Goal: Task Accomplishment & Management: Complete application form

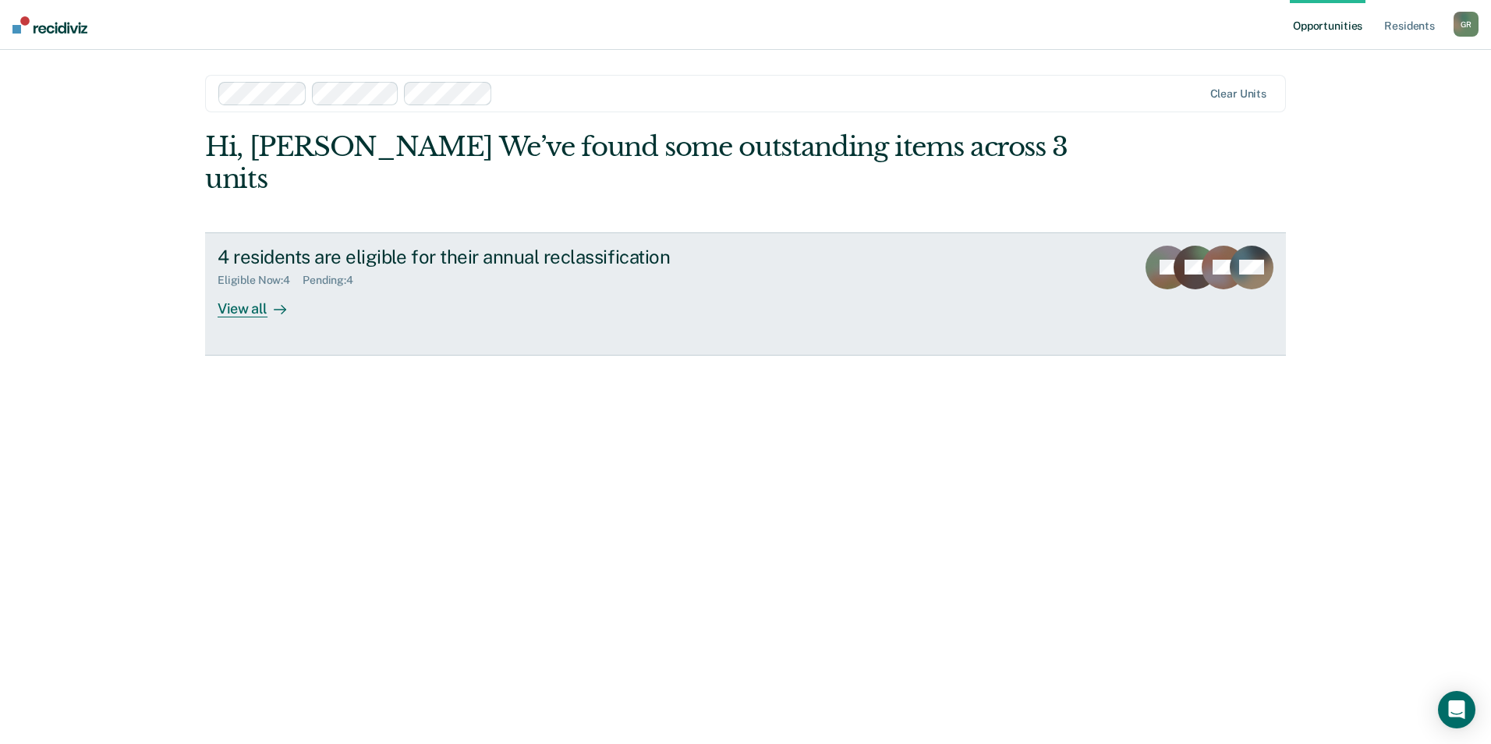
click at [256, 287] on div "View all" at bounding box center [261, 302] width 87 height 30
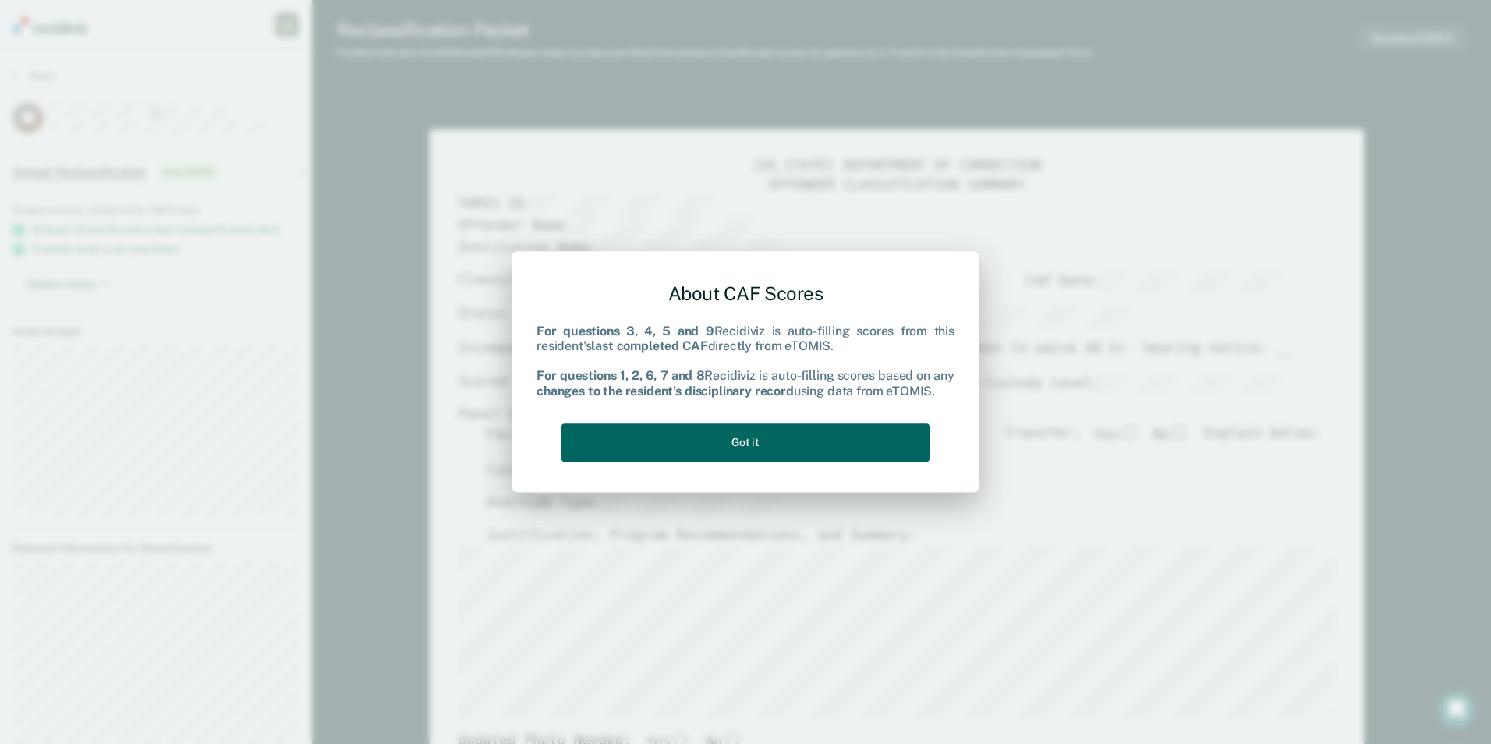
click at [738, 438] on button "Got it" at bounding box center [745, 442] width 368 height 38
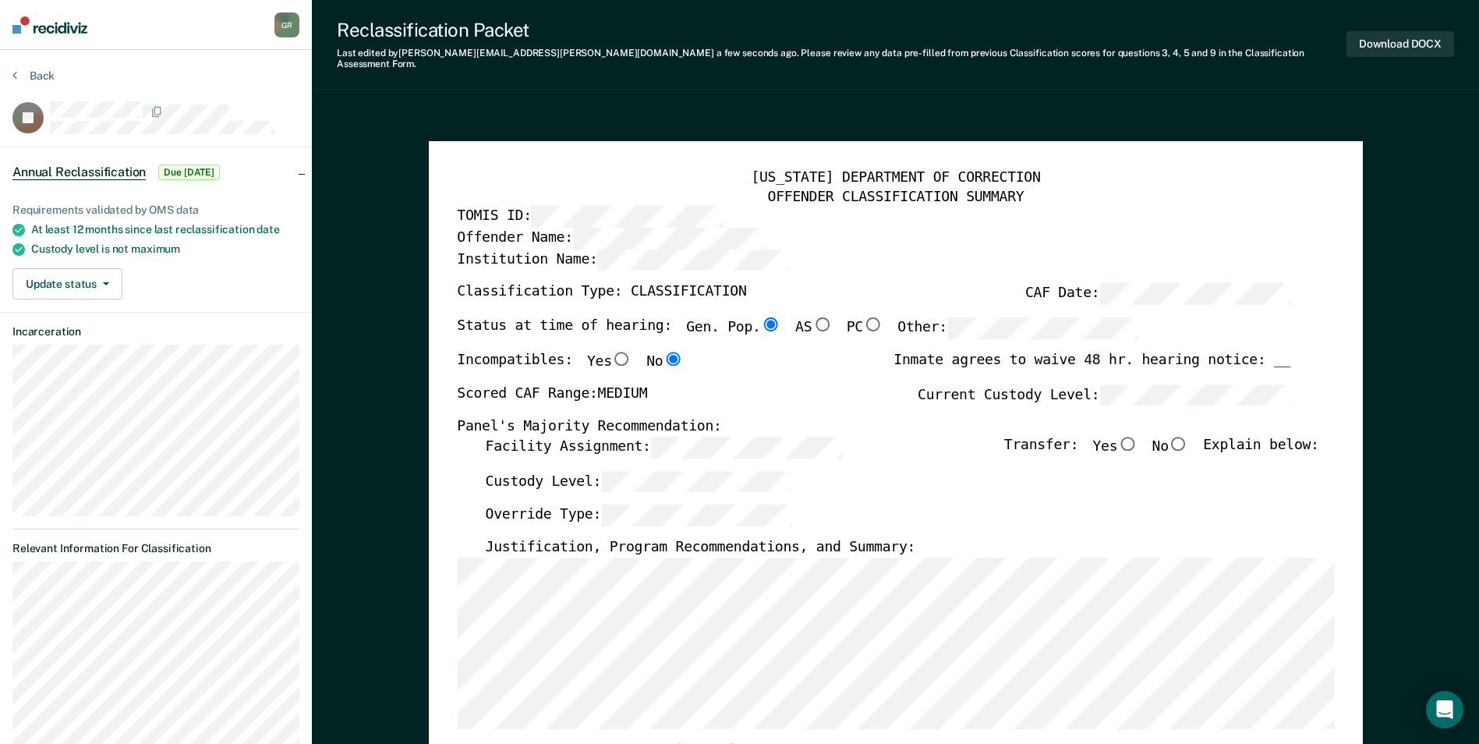
click at [165, 317] on article "JR Annual Reclassification Due [DATE] Requirements validated by OMS data At lea…" at bounding box center [155, 583] width 287 height 964
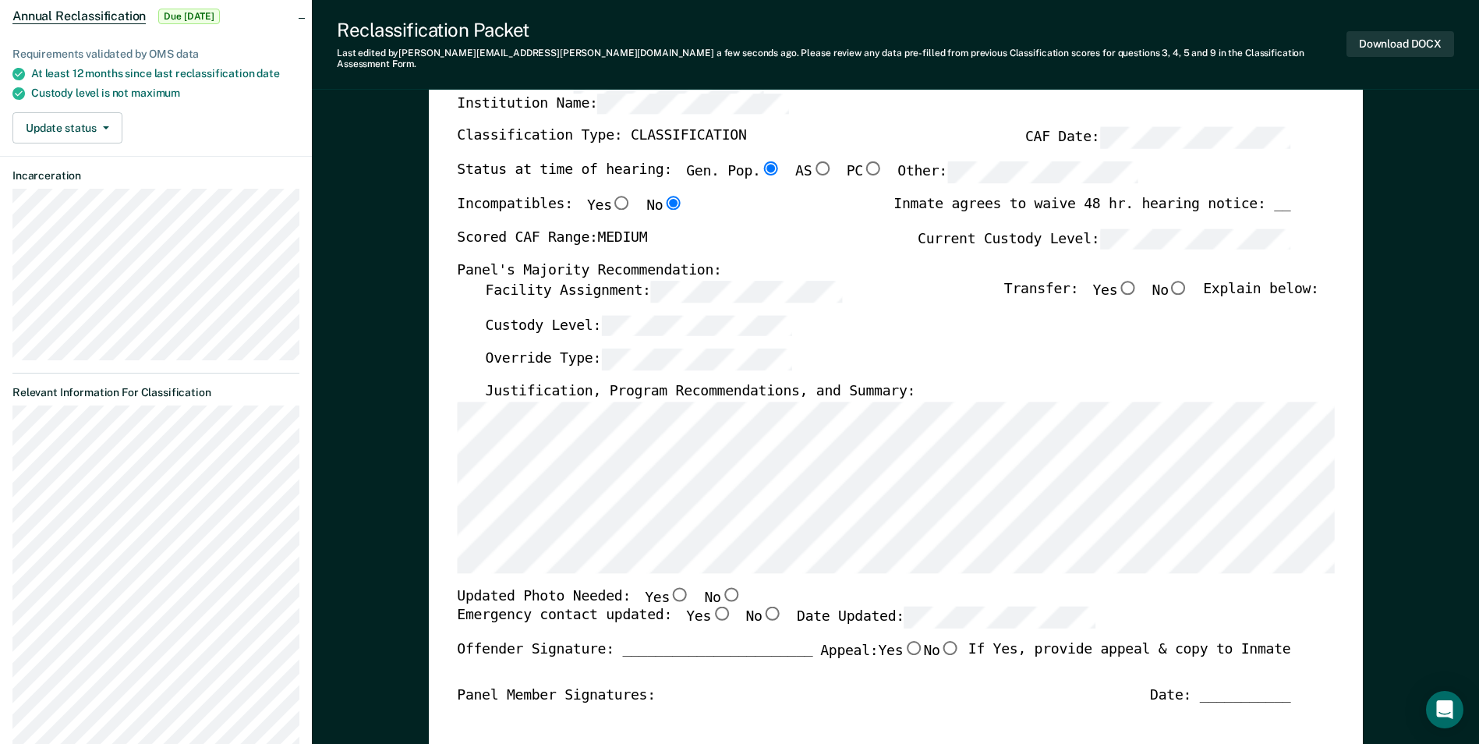
scroll to position [234, 0]
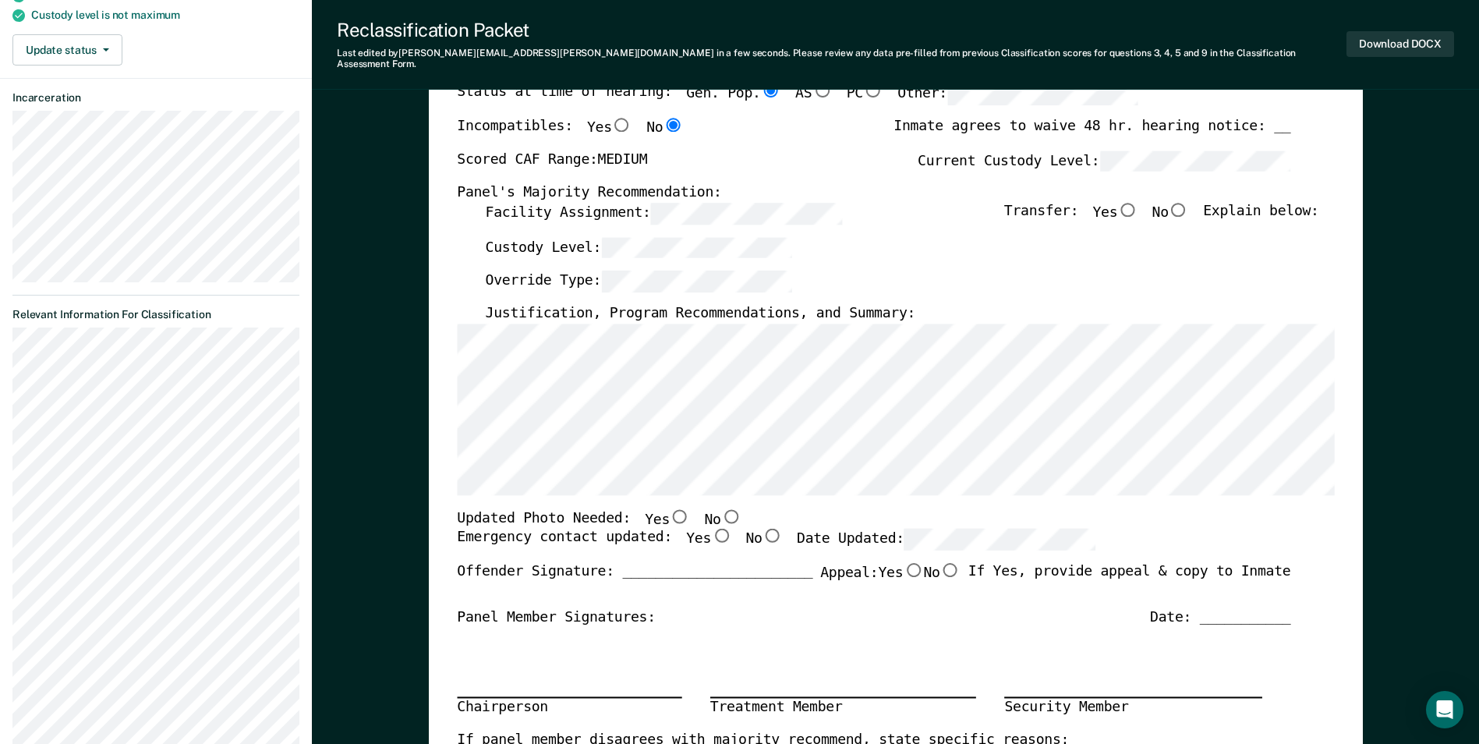
click at [720, 508] on input "No" at bounding box center [730, 515] width 20 height 14
type textarea "x"
radio input "true"
click at [711, 529] on input "Yes" at bounding box center [721, 536] width 20 height 14
type textarea "x"
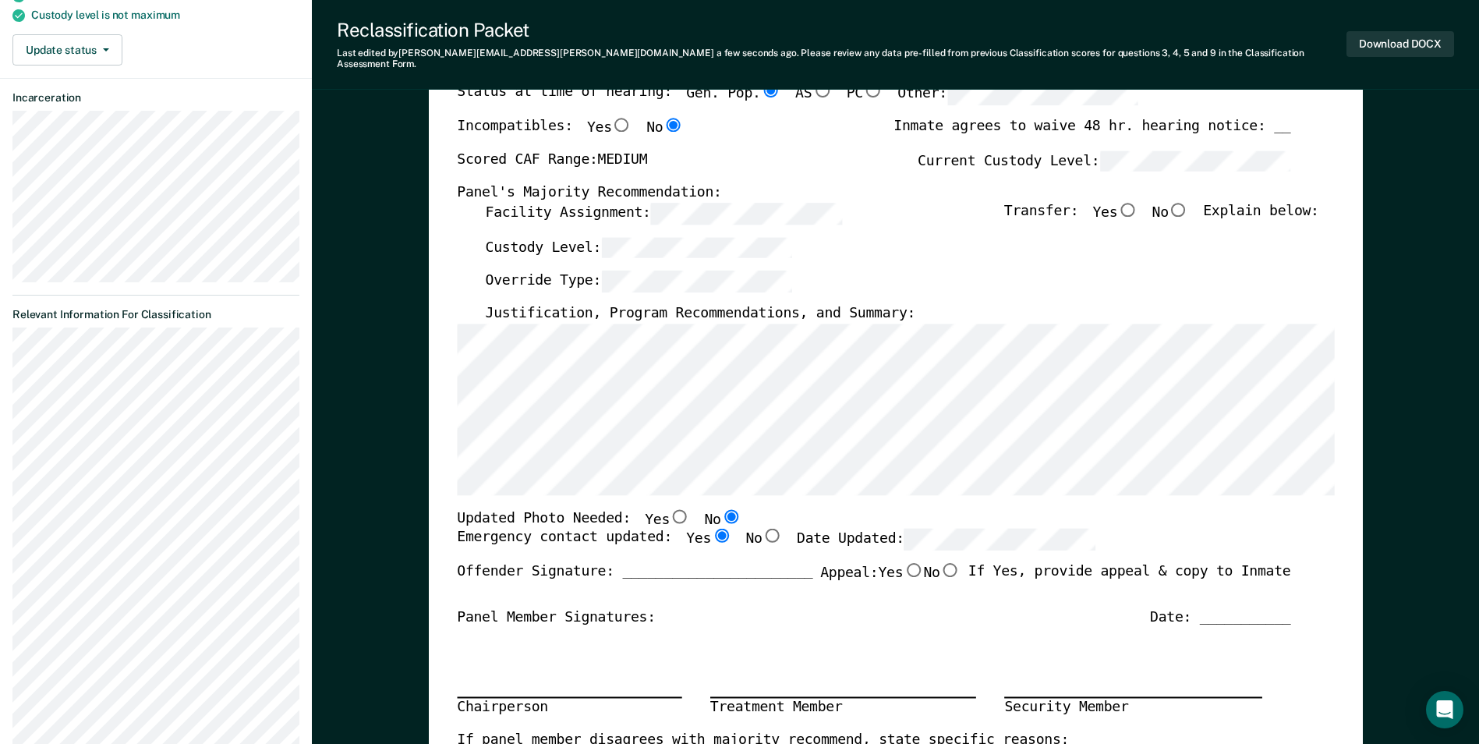
radio input "true"
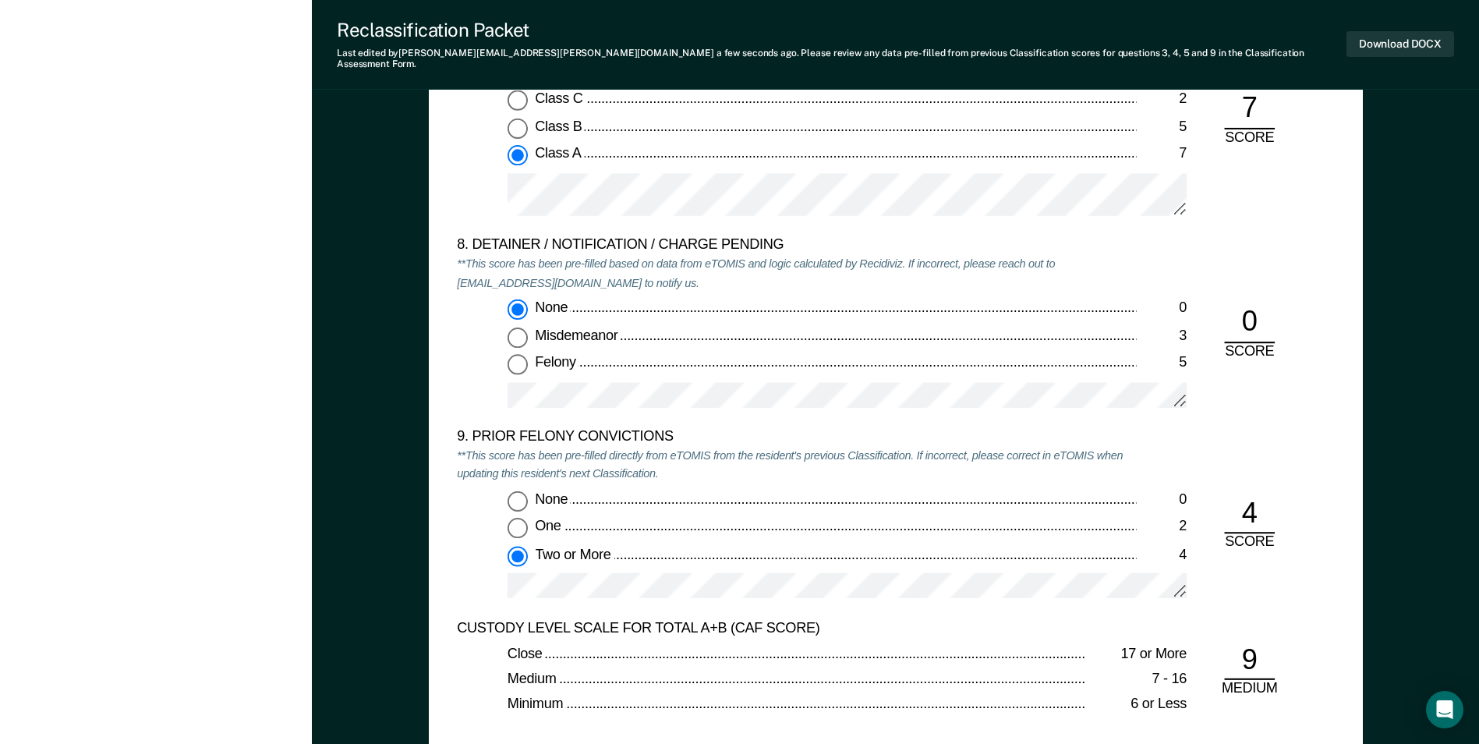
scroll to position [3196, 0]
click at [1021, 452] on div "9. PRIOR FELONY CONVICTIONS **This score has been pre-filled directly from eTOM…" at bounding box center [796, 521] width 679 height 191
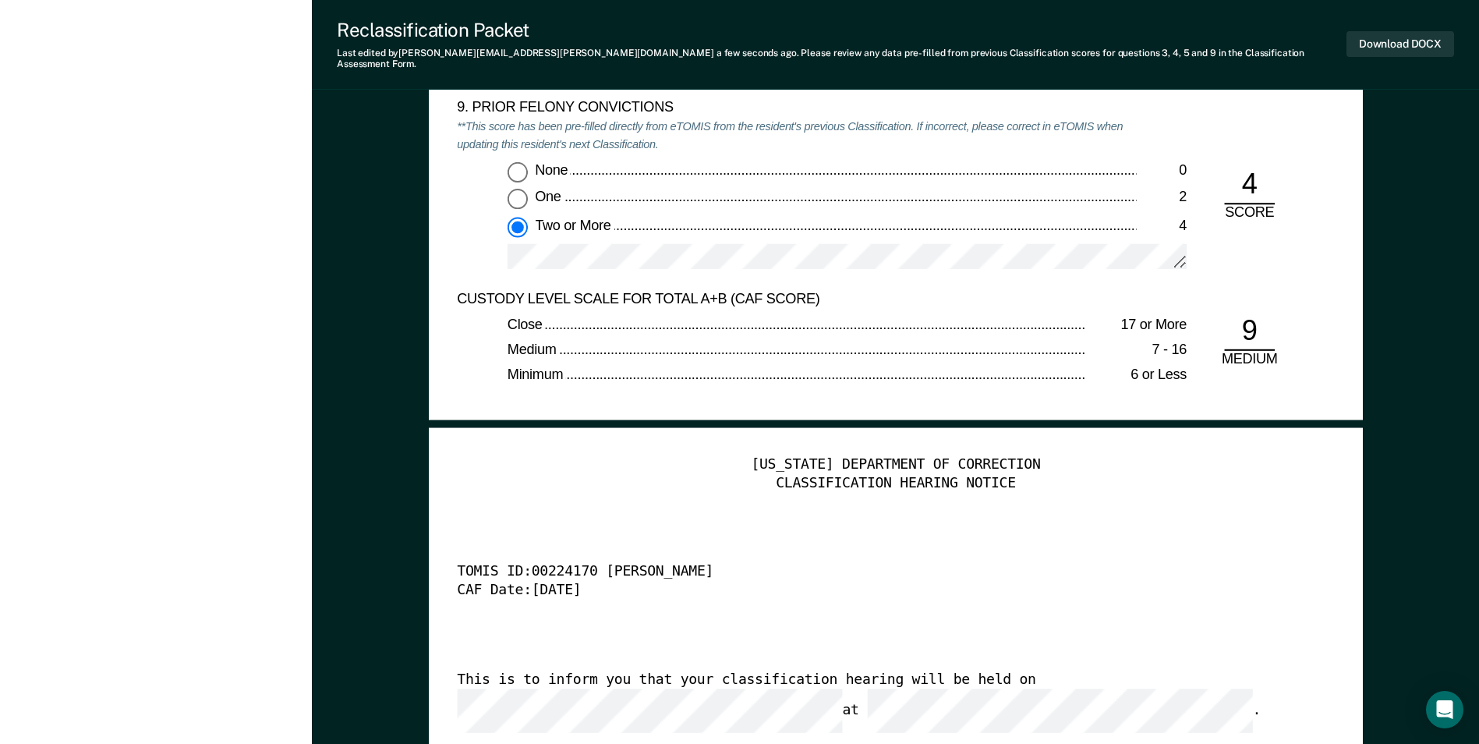
scroll to position [3522, 0]
click at [1190, 642] on div "[US_STATE] DEPARTMENT OF CORRECTION CLASSIFICATION HEARING NOTICE TOMIS ID: 002…" at bounding box center [895, 695] width 877 height 475
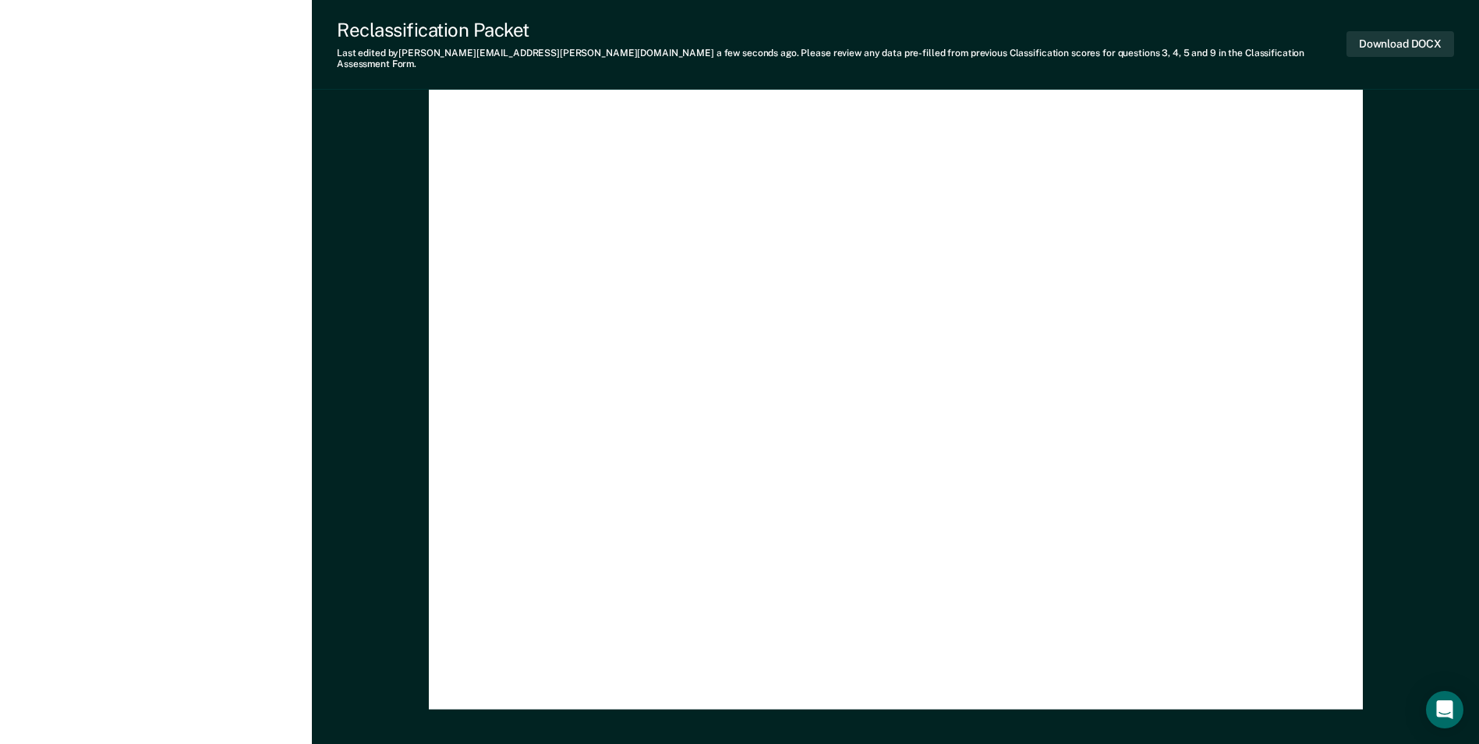
scroll to position [4536, 0]
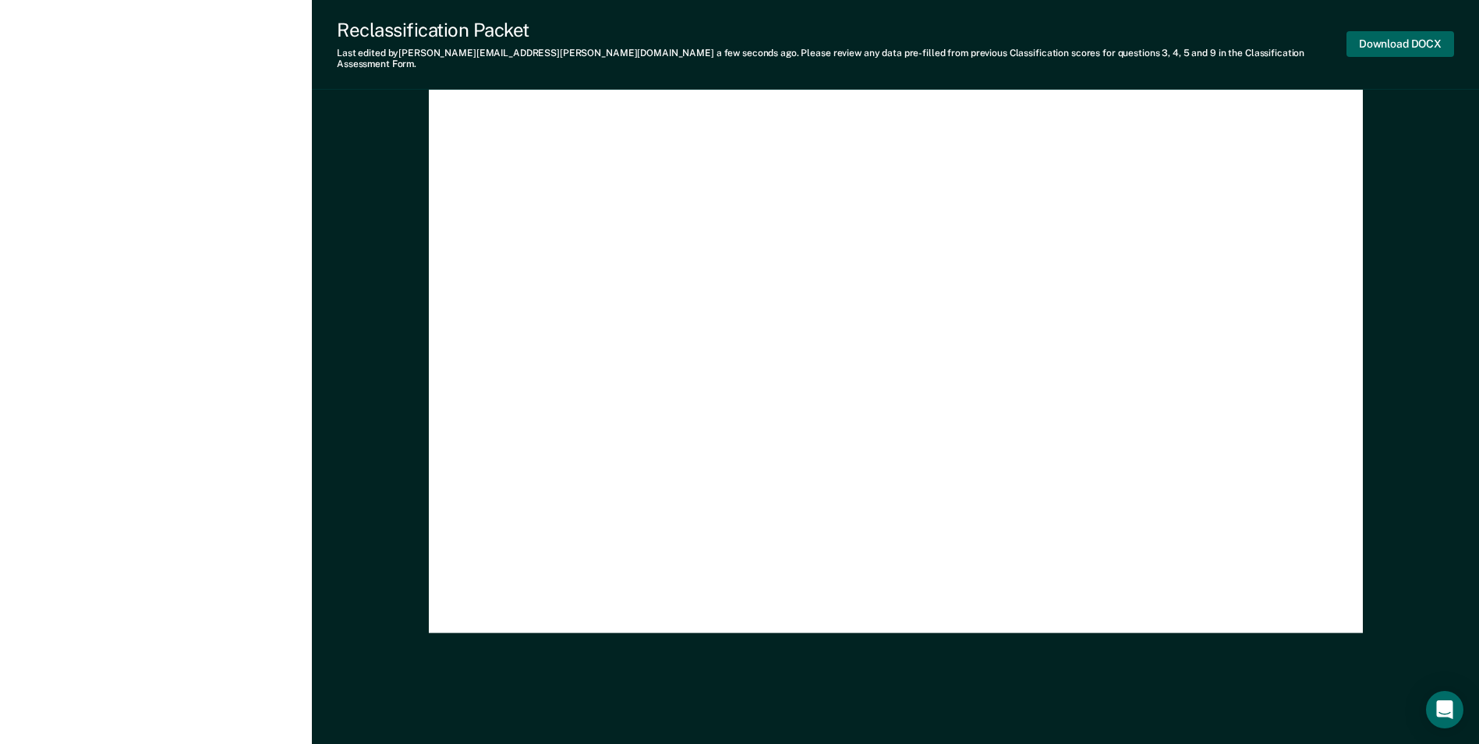
click at [1408, 40] on button "Download DOCX" at bounding box center [1400, 44] width 108 height 26
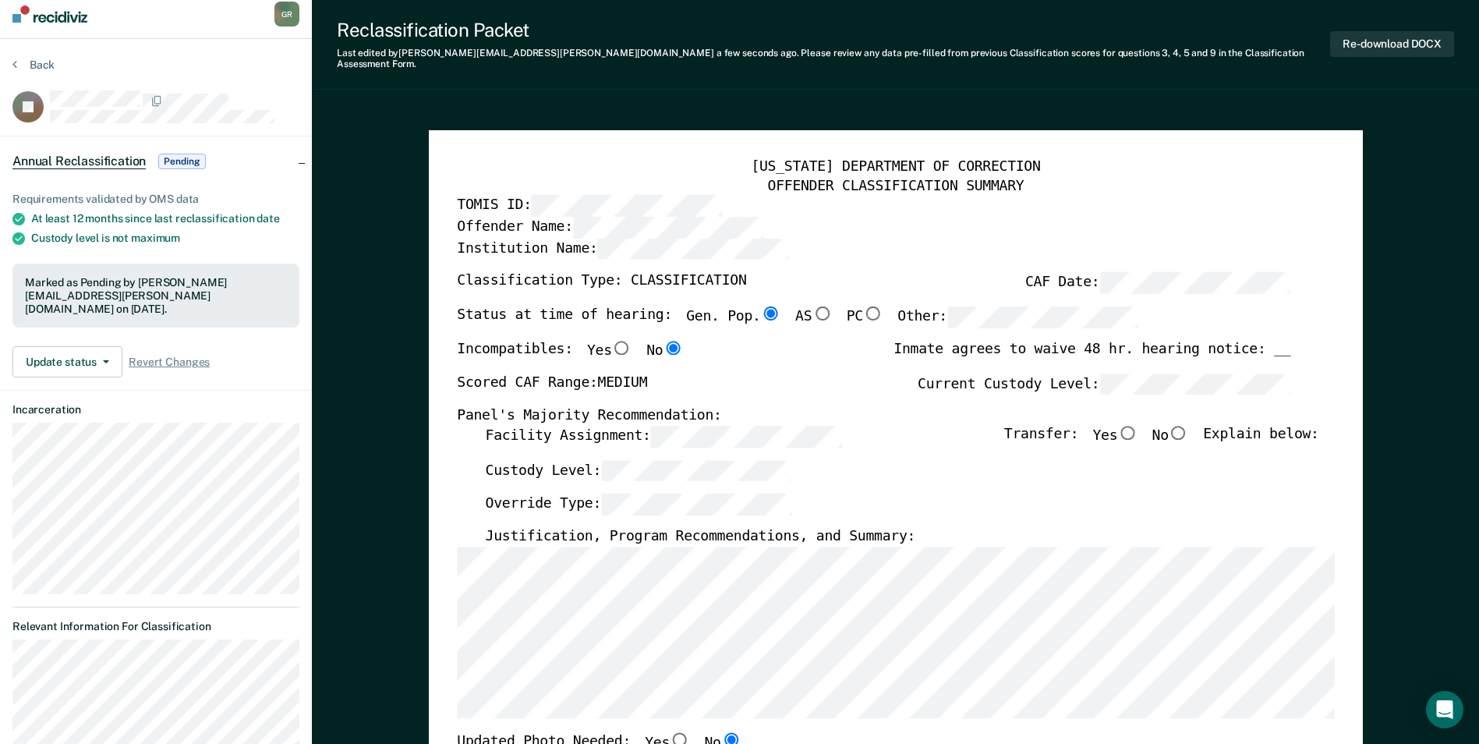
scroll to position [0, 0]
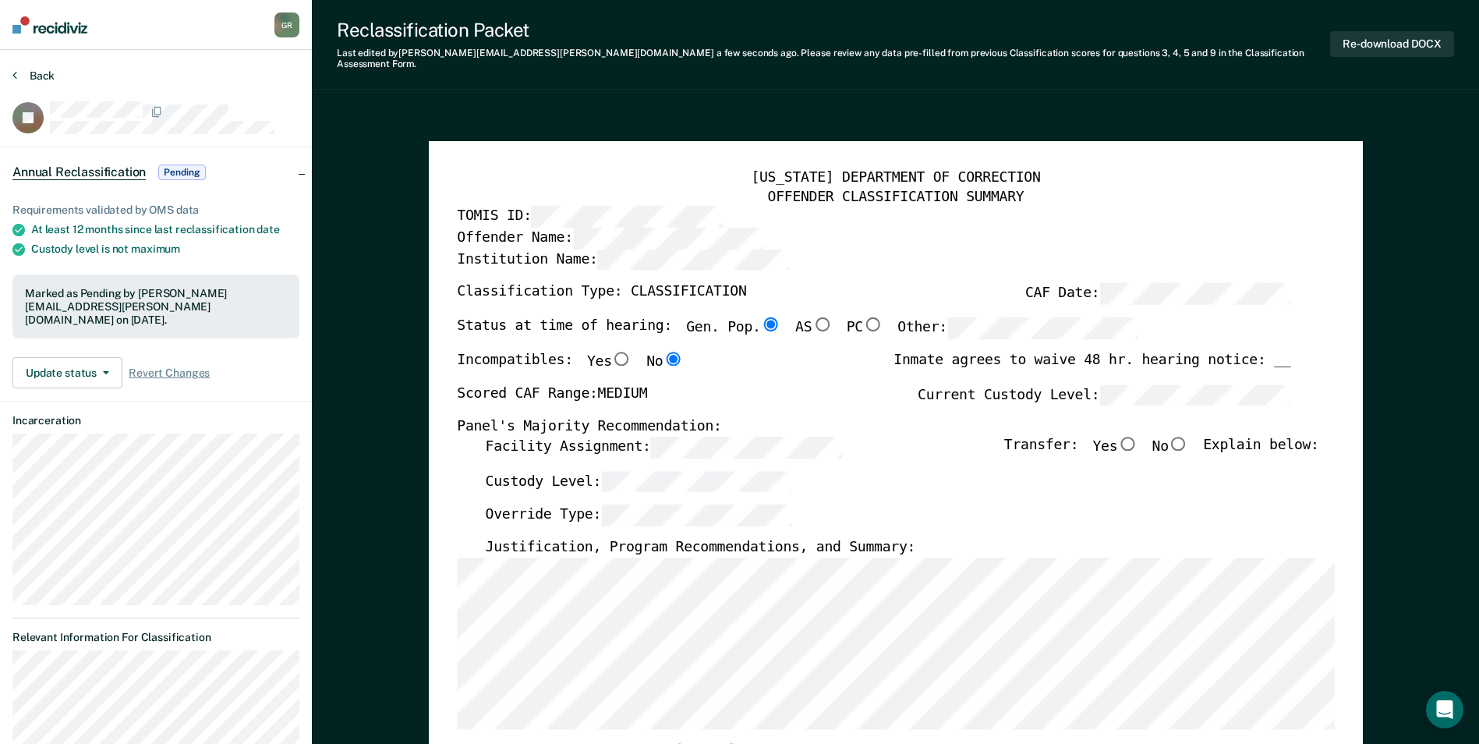
click at [22, 76] on button "Back" at bounding box center [33, 76] width 42 height 14
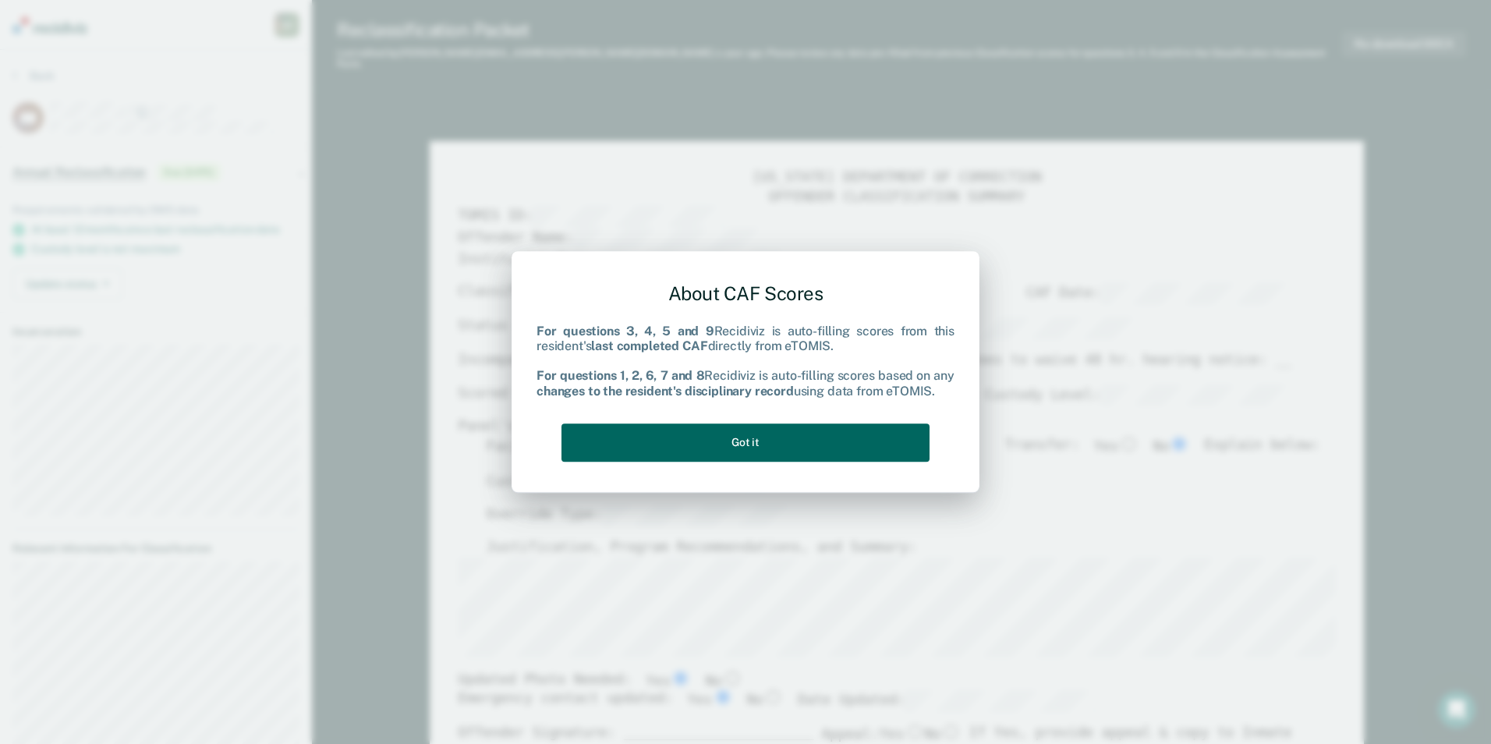
click at [791, 449] on button "Got it" at bounding box center [745, 442] width 368 height 38
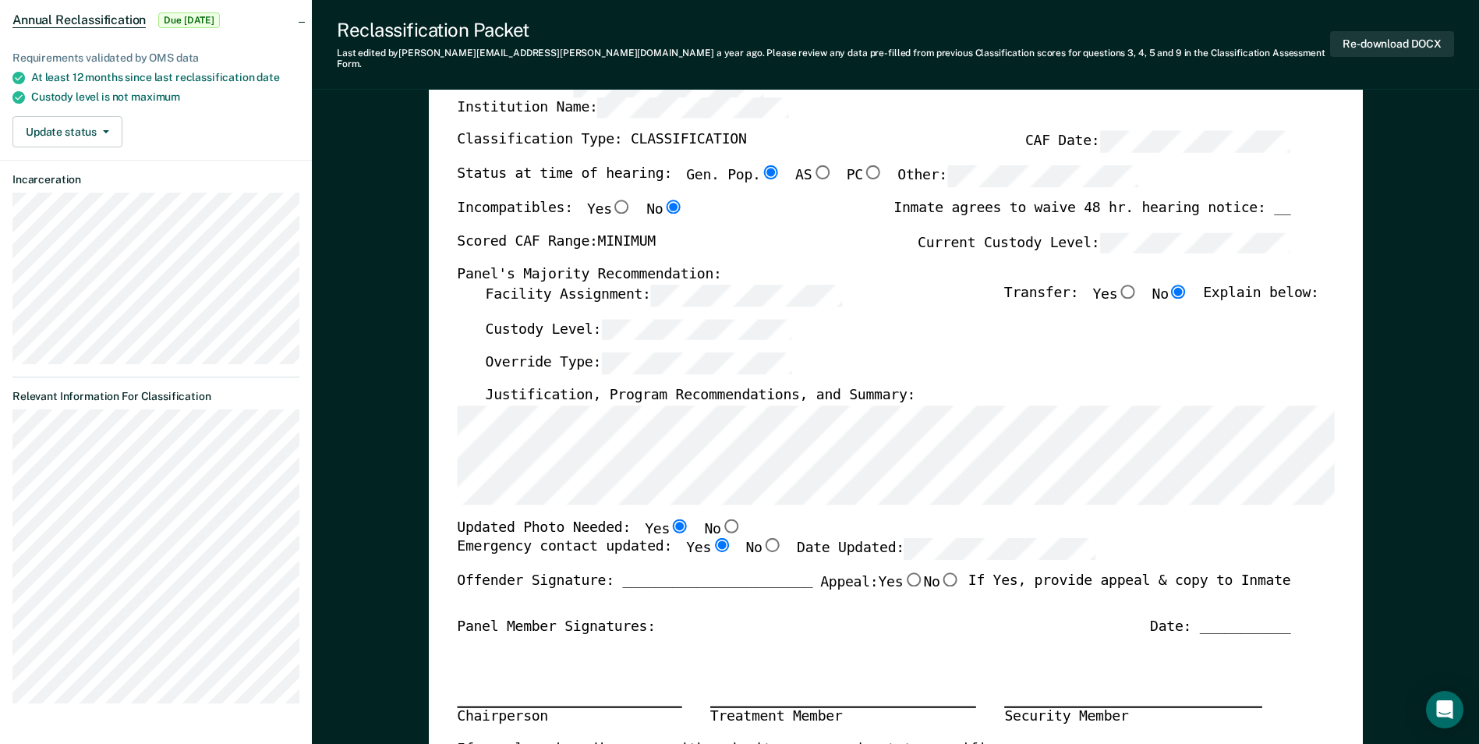
scroll to position [156, 0]
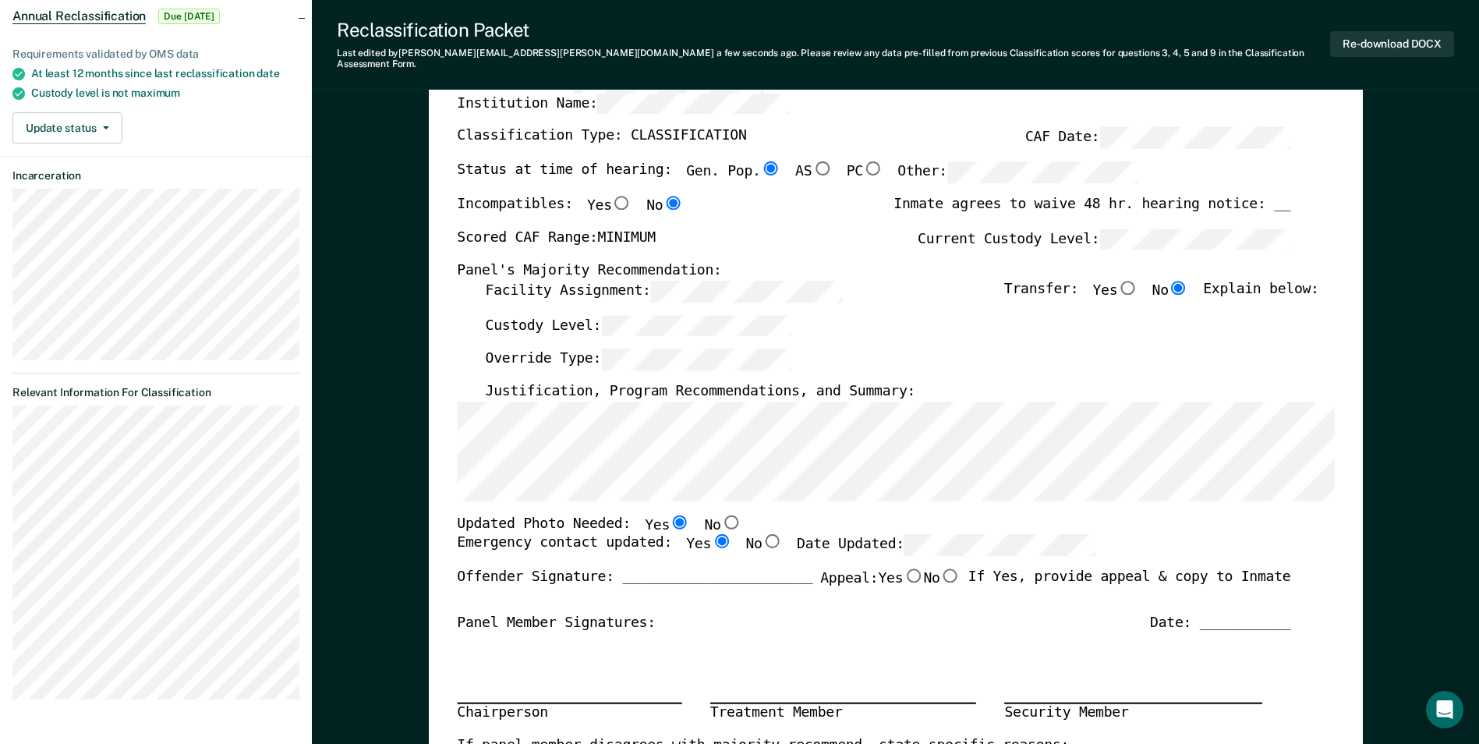
drag, startPoint x: 1180, startPoint y: 524, endPoint x: 1170, endPoint y: 528, distance: 10.9
click at [1180, 534] on div "Emergency contact updated: Yes No Date Updated:" at bounding box center [873, 551] width 833 height 34
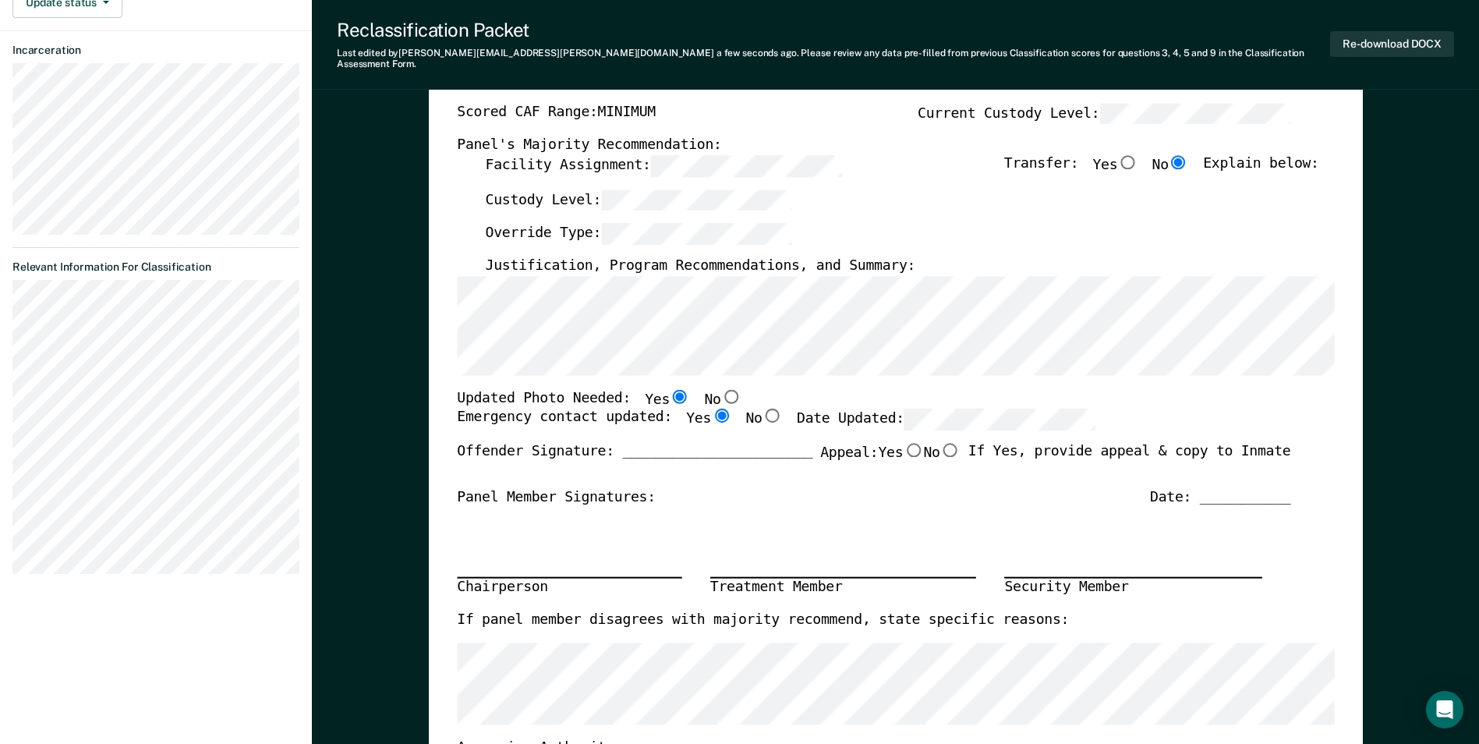
scroll to position [468, 0]
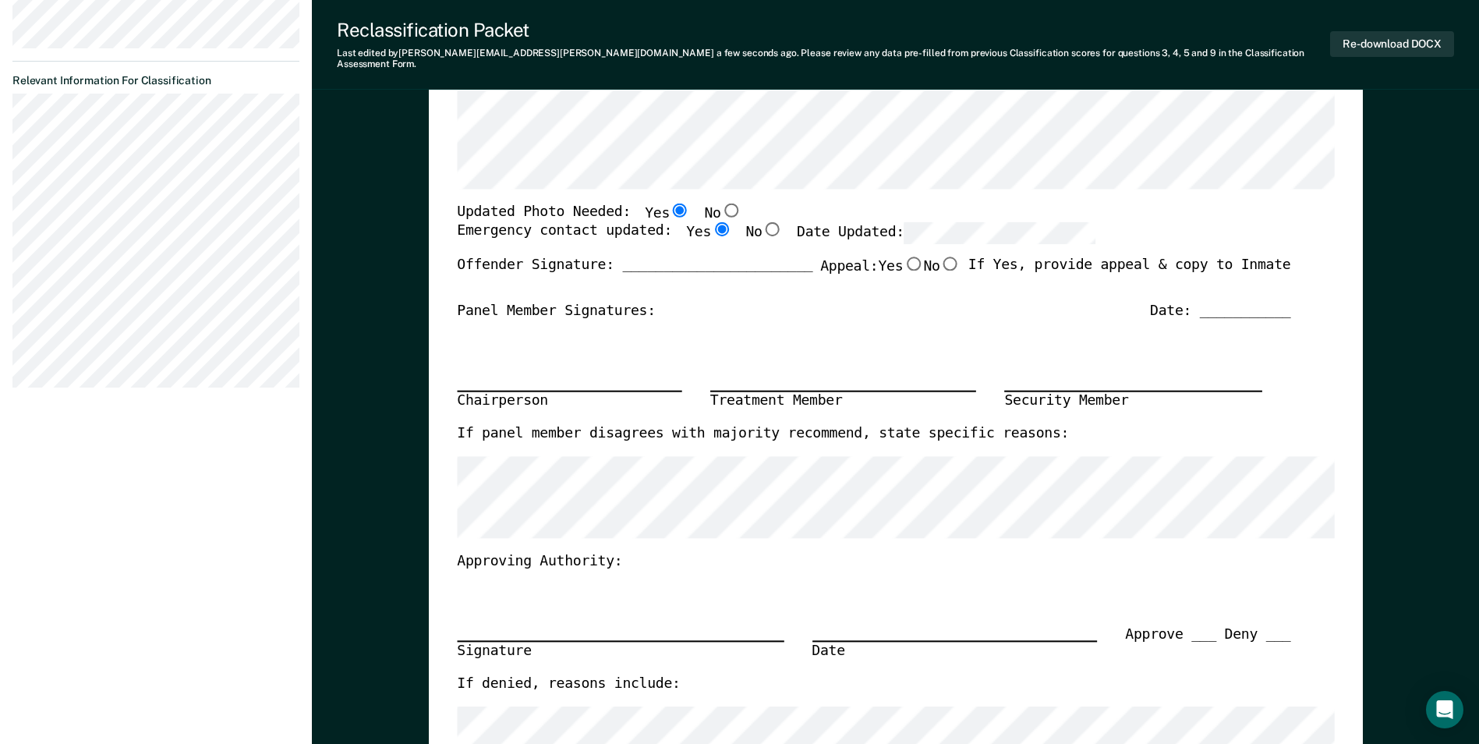
click at [873, 207] on div "[US_STATE] DEPARTMENT OF CORRECTION OFFENDER CLASSIFICATION SUMMARY TOMIS ID: O…" at bounding box center [895, 244] width 877 height 1086
click at [783, 320] on div "Chairperson Treatment Member Security Member" at bounding box center [873, 372] width 833 height 104
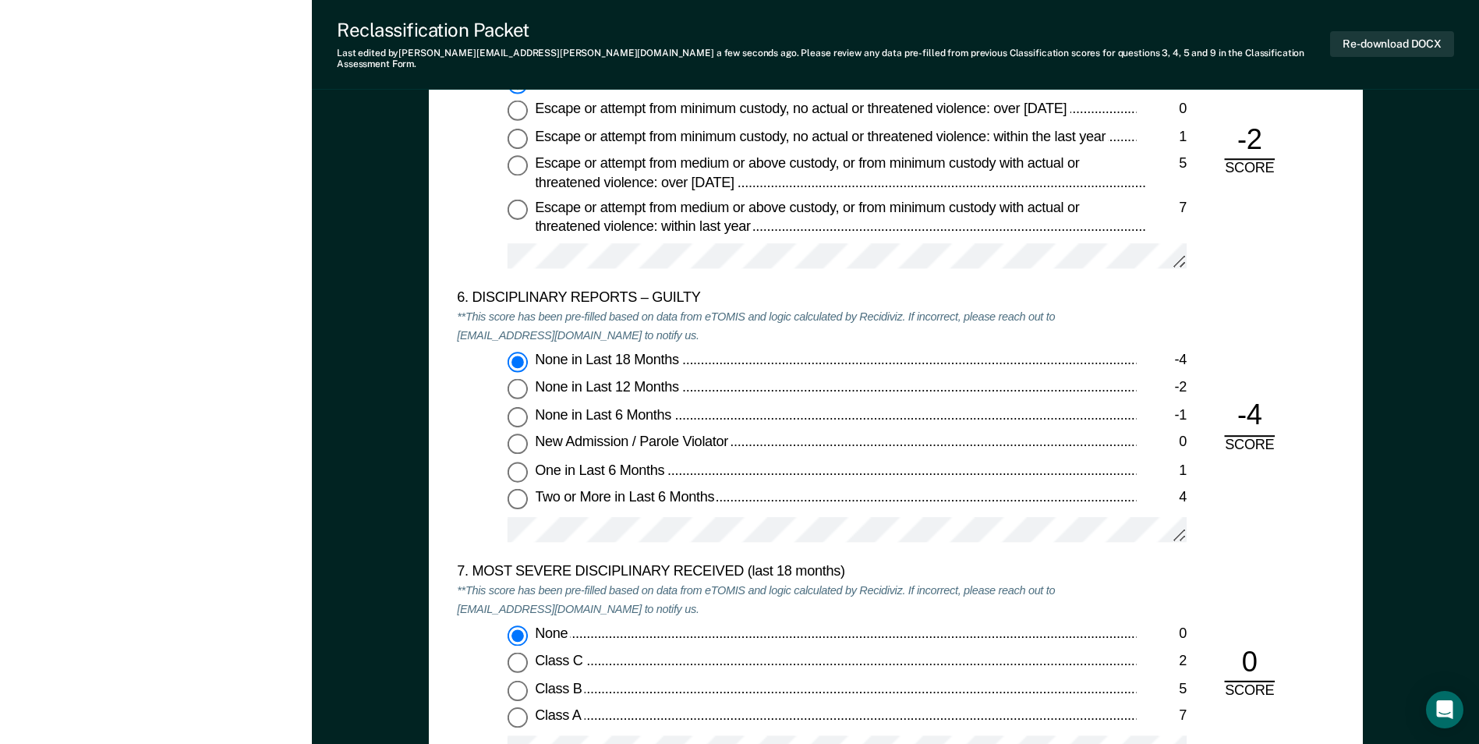
scroll to position [2651, 0]
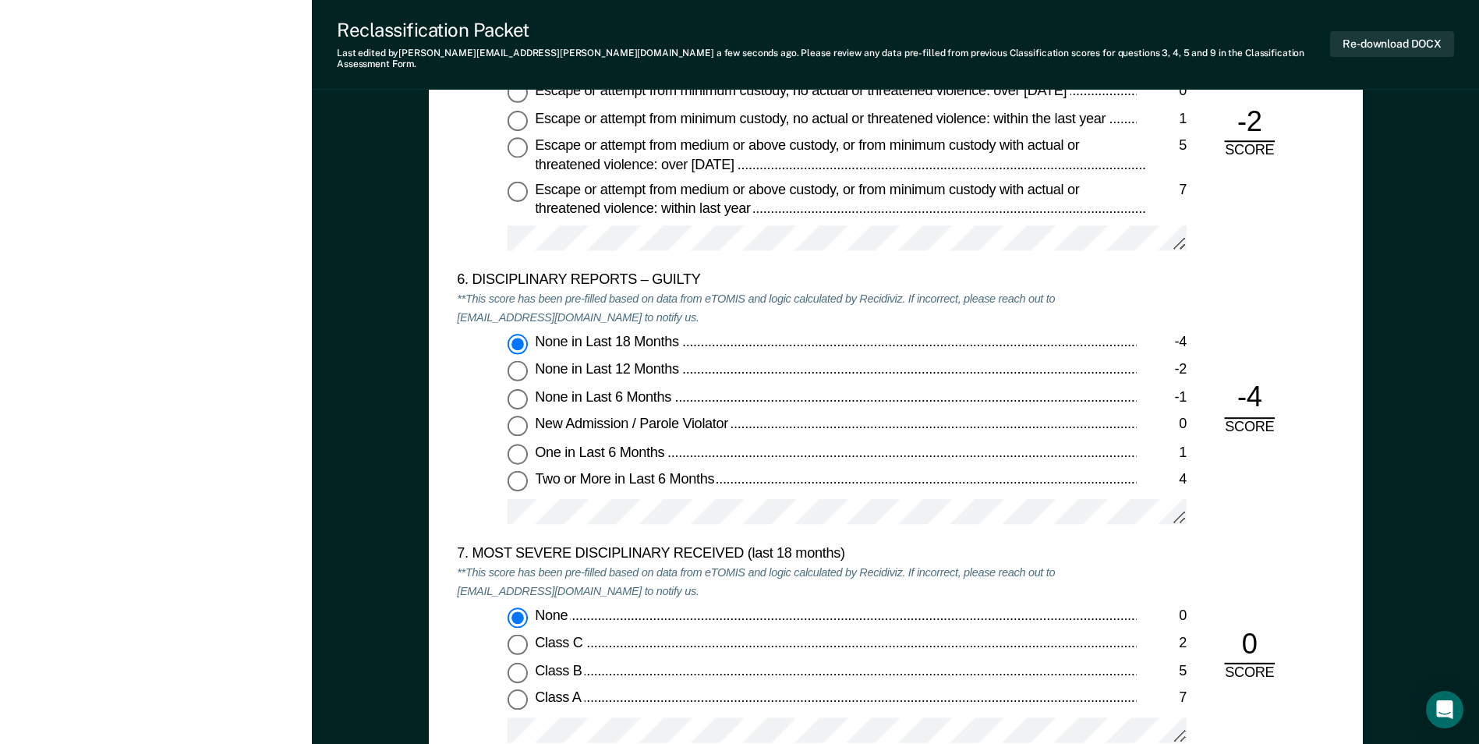
click at [522, 389] on input "None in Last 6 Months -1" at bounding box center [518, 399] width 20 height 20
type textarea "x"
radio input "false"
radio input "true"
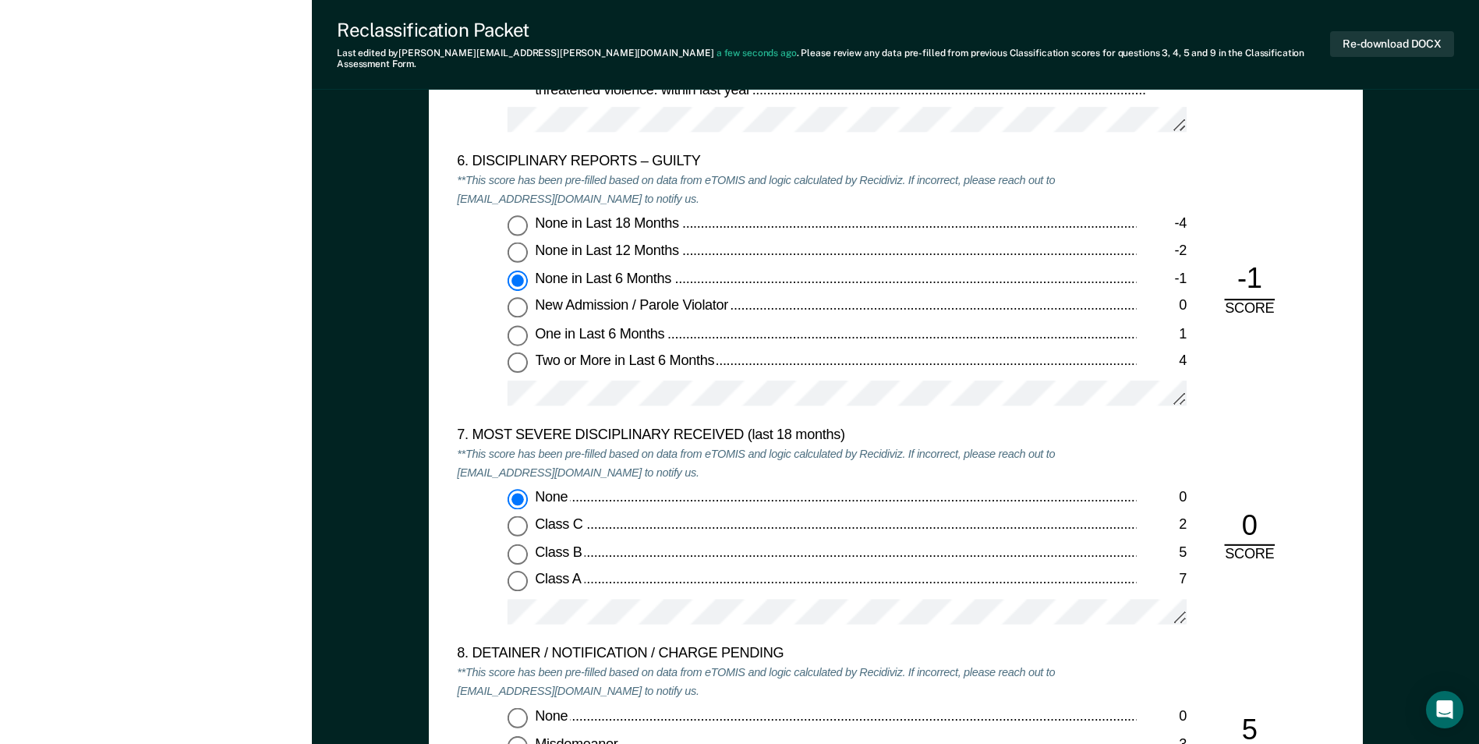
scroll to position [2885, 0]
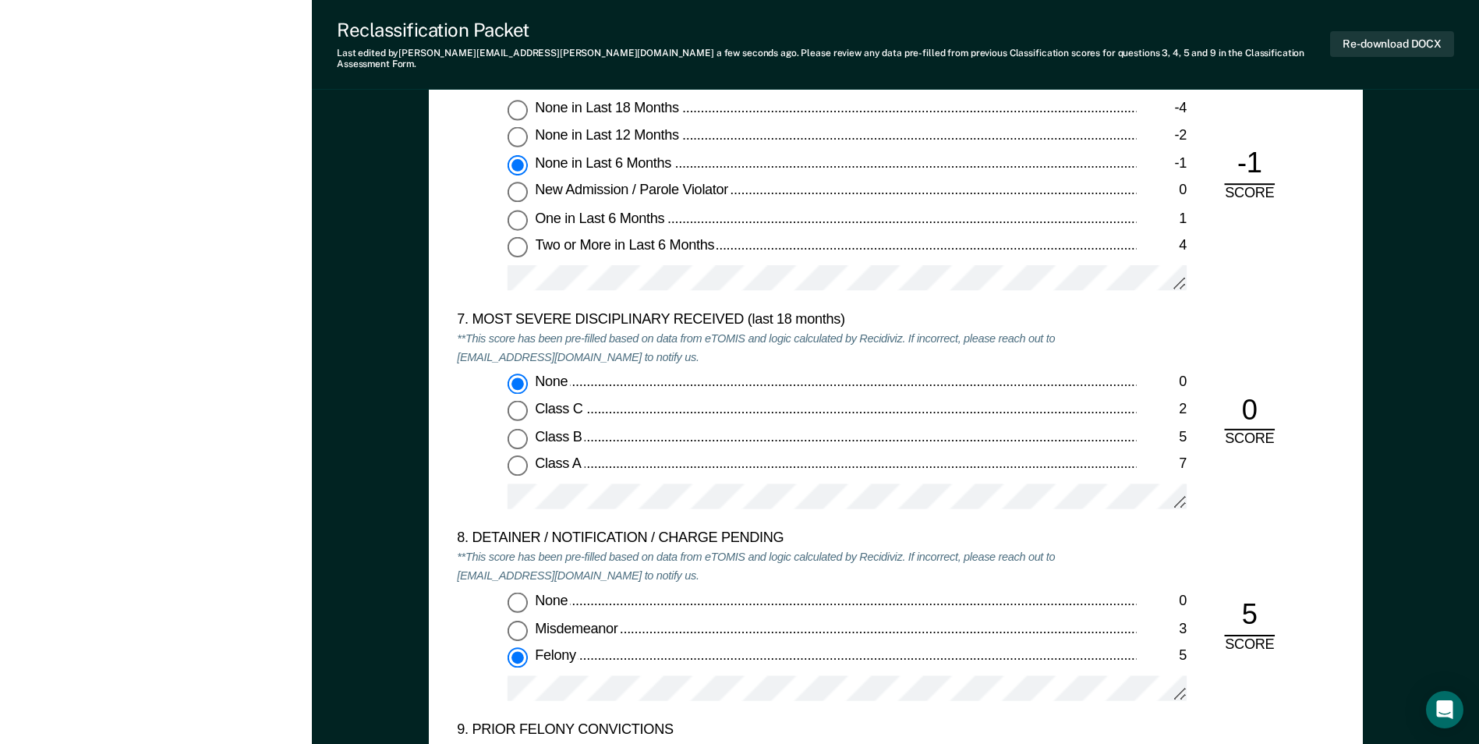
click at [525, 402] on input "Class C 2" at bounding box center [518, 412] width 20 height 20
type textarea "x"
radio input "false"
radio input "true"
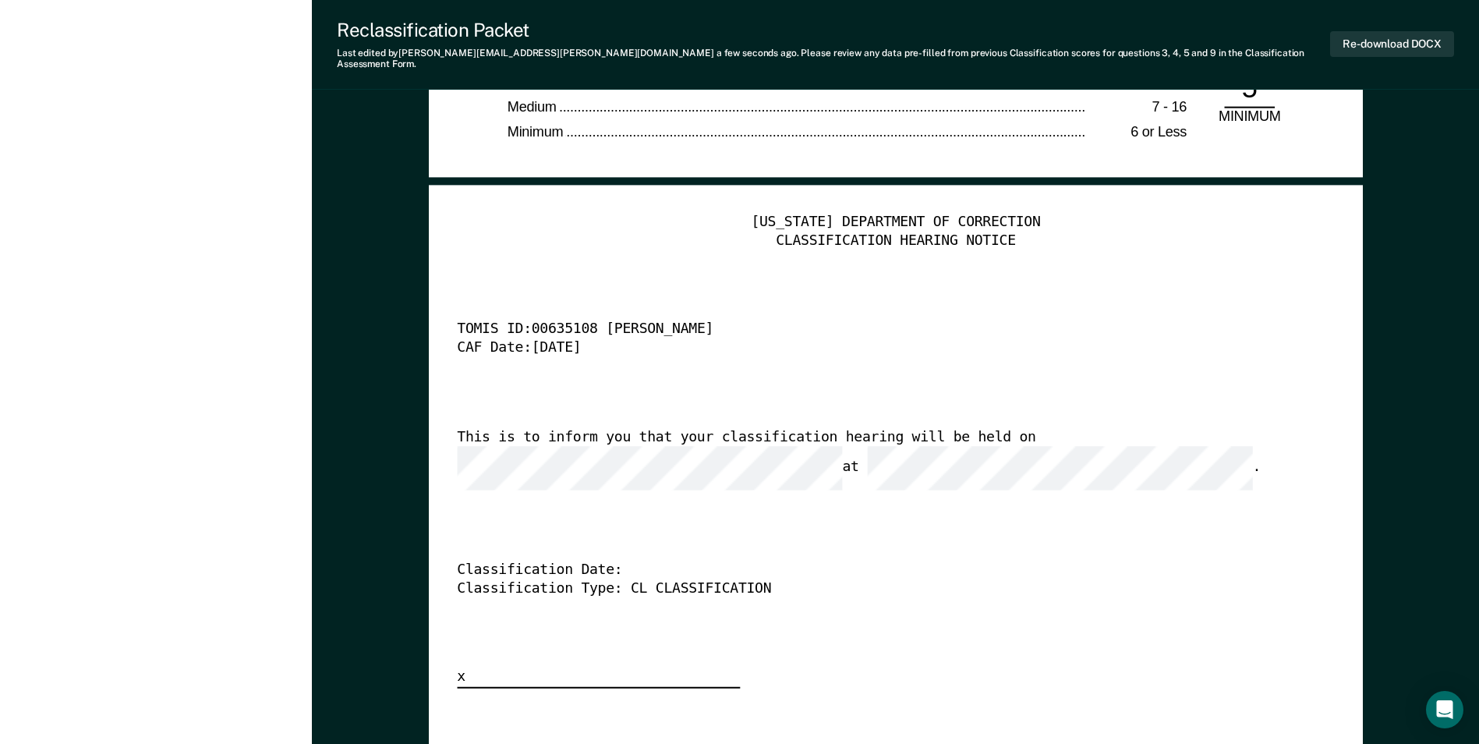
scroll to position [3898, 0]
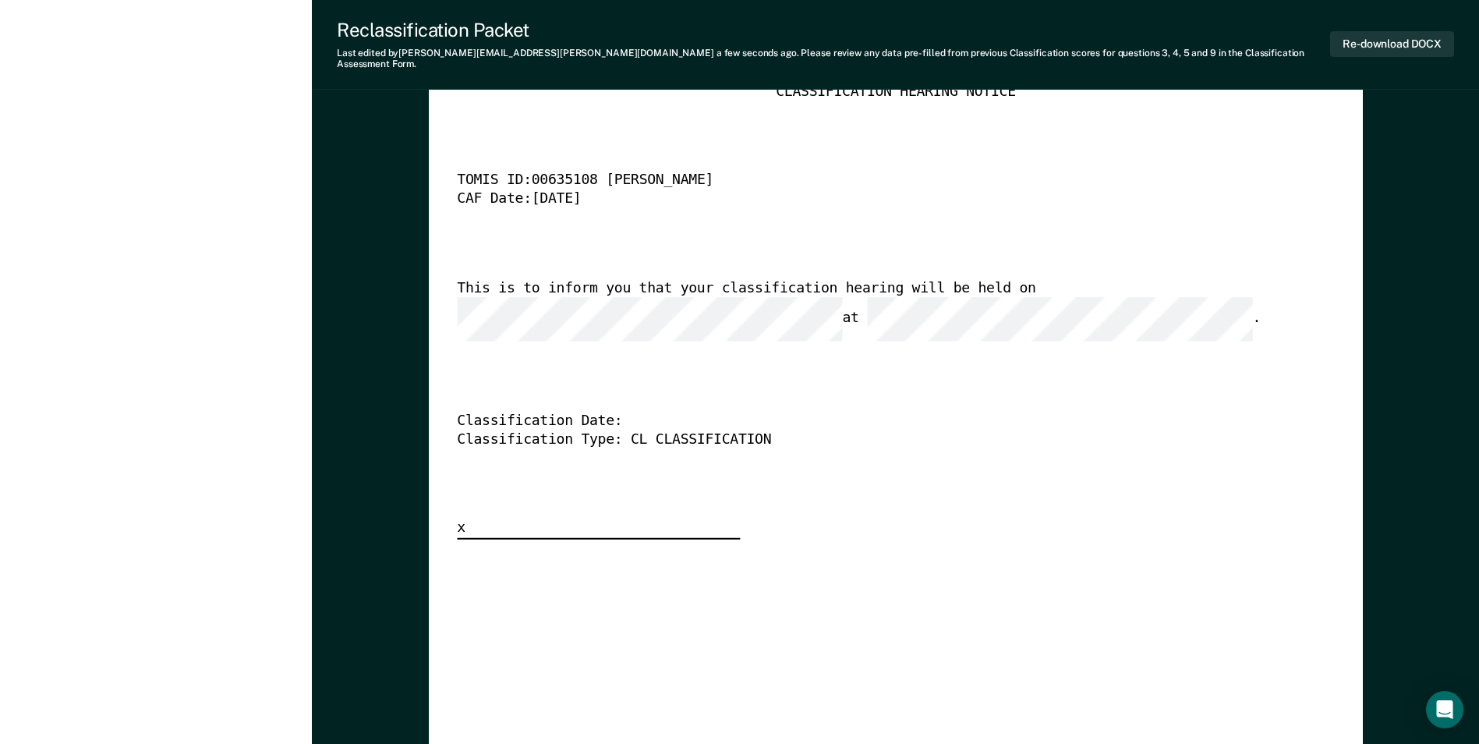
click at [429, 288] on div "[US_STATE] DEPARTMENT OF CORRECTION CLASSIFICATION HEARING NOTICE TOMIS ID: 006…" at bounding box center [896, 645] width 934 height 1217
click at [984, 261] on div "[US_STATE] DEPARTMENT OF CORRECTION CLASSIFICATION HEARING NOTICE TOMIS ID: 006…" at bounding box center [895, 302] width 877 height 475
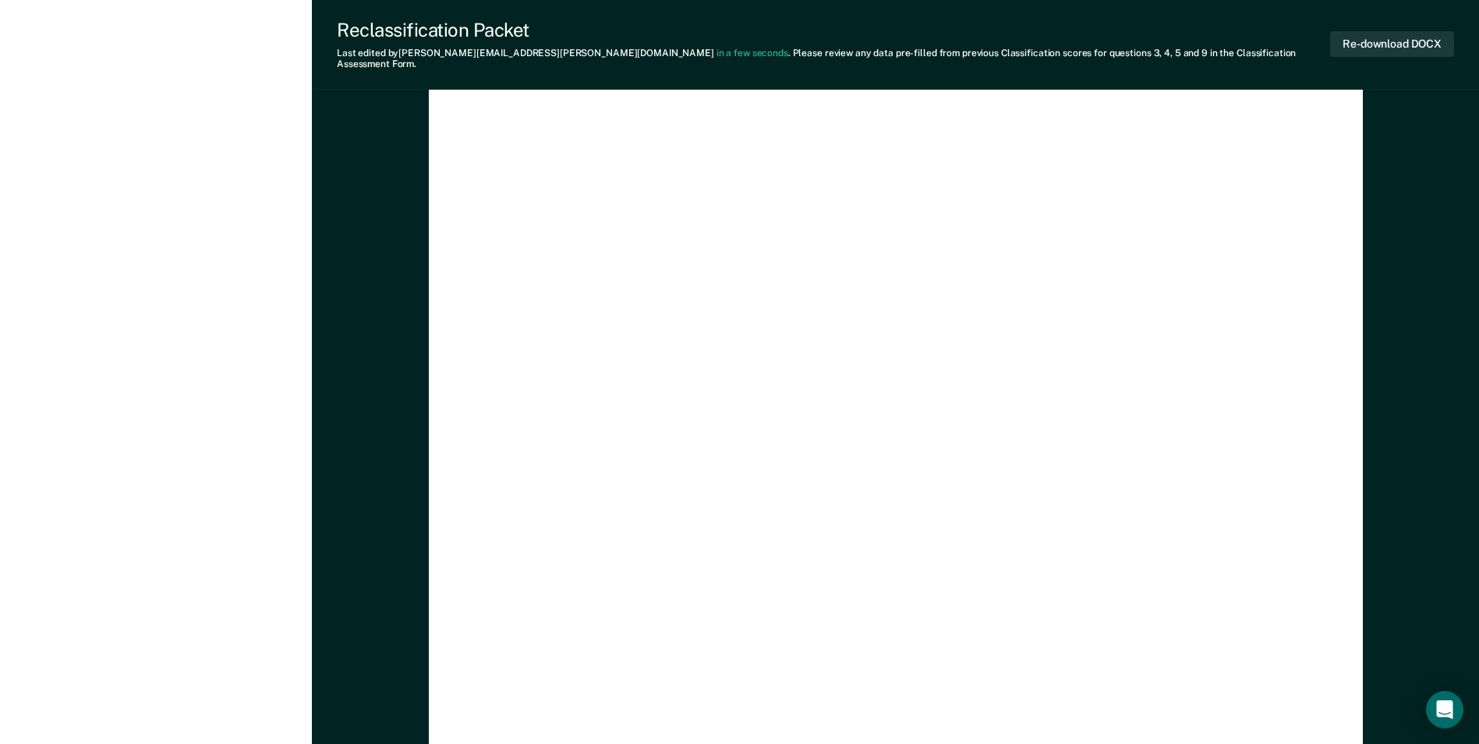
scroll to position [4519, 0]
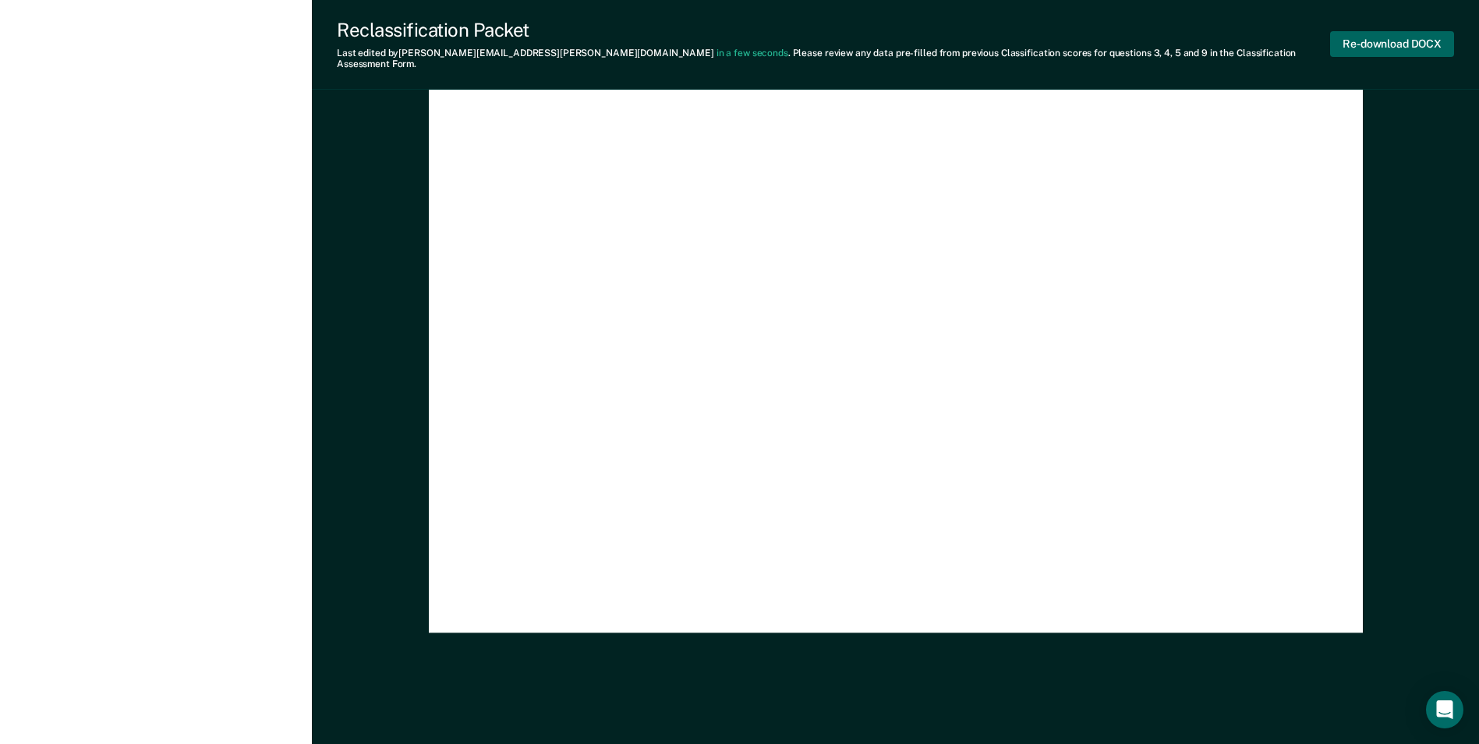
click at [1409, 31] on button "Re-download DOCX" at bounding box center [1392, 44] width 124 height 26
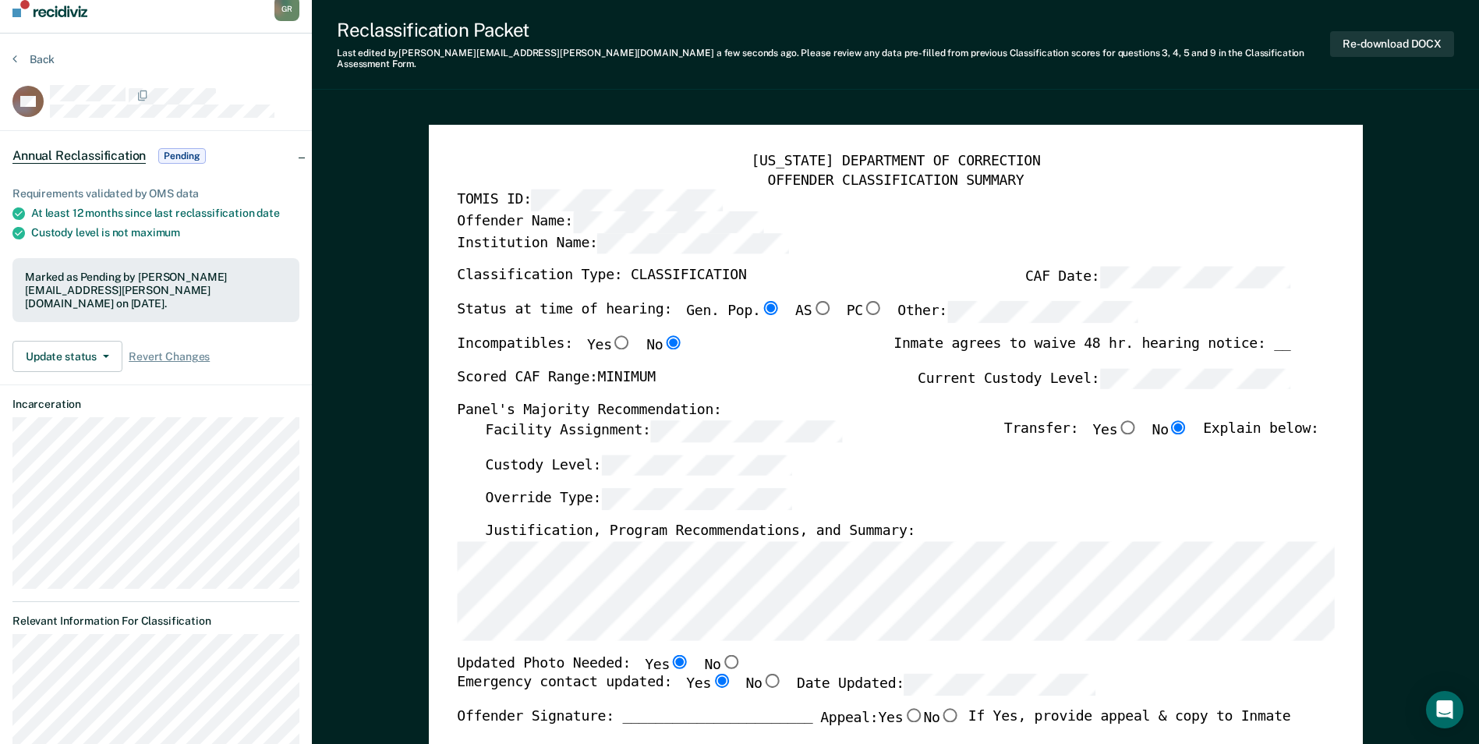
scroll to position [0, 0]
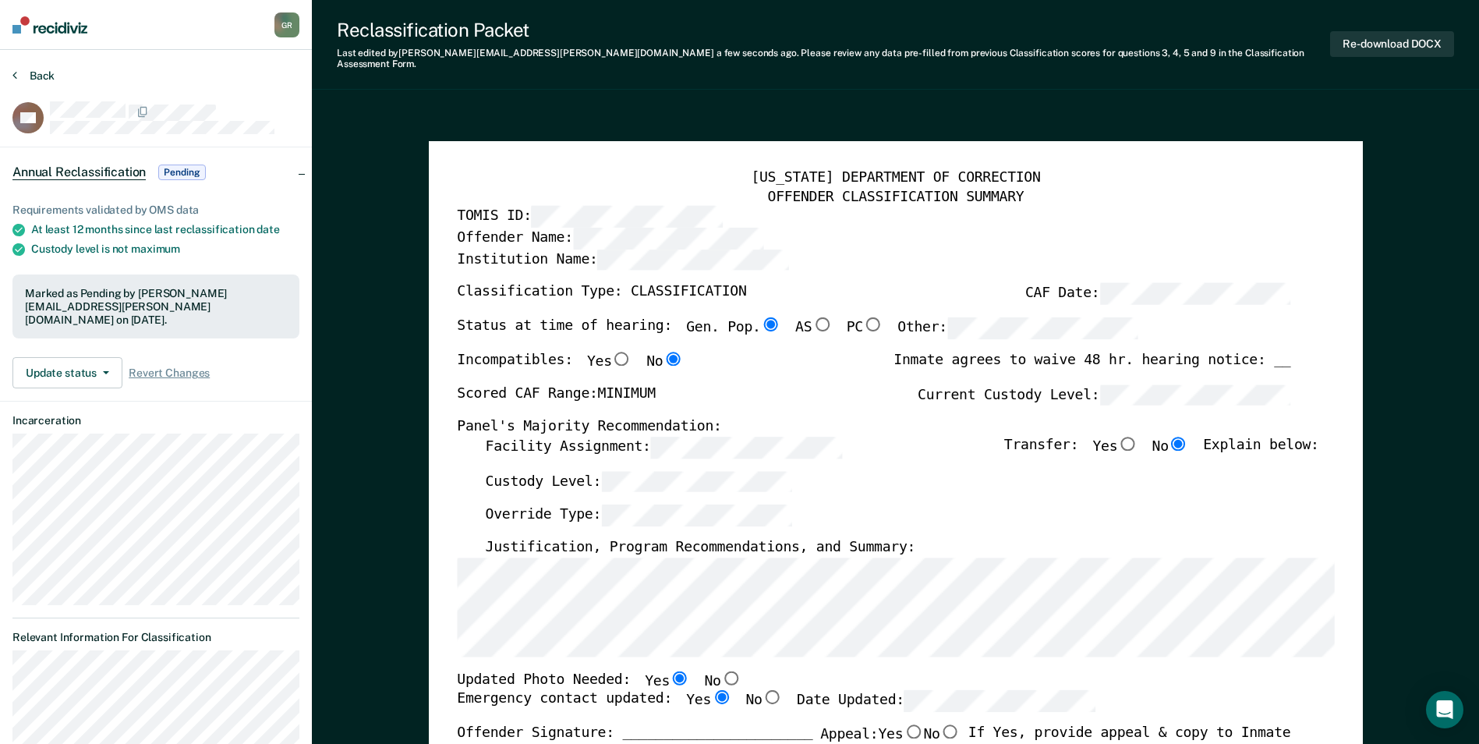
click at [41, 71] on button "Back" at bounding box center [33, 76] width 42 height 14
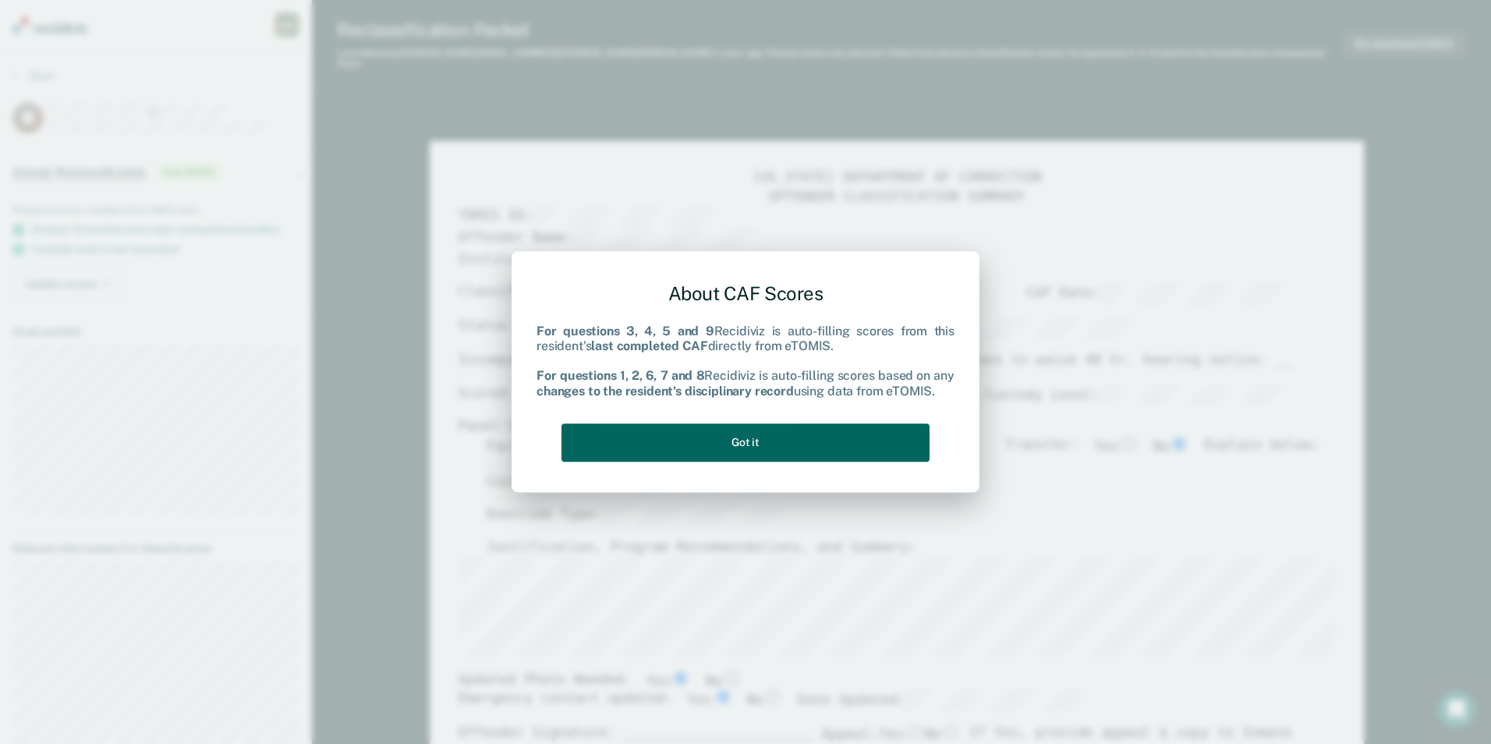
click at [794, 443] on button "Got it" at bounding box center [745, 442] width 368 height 38
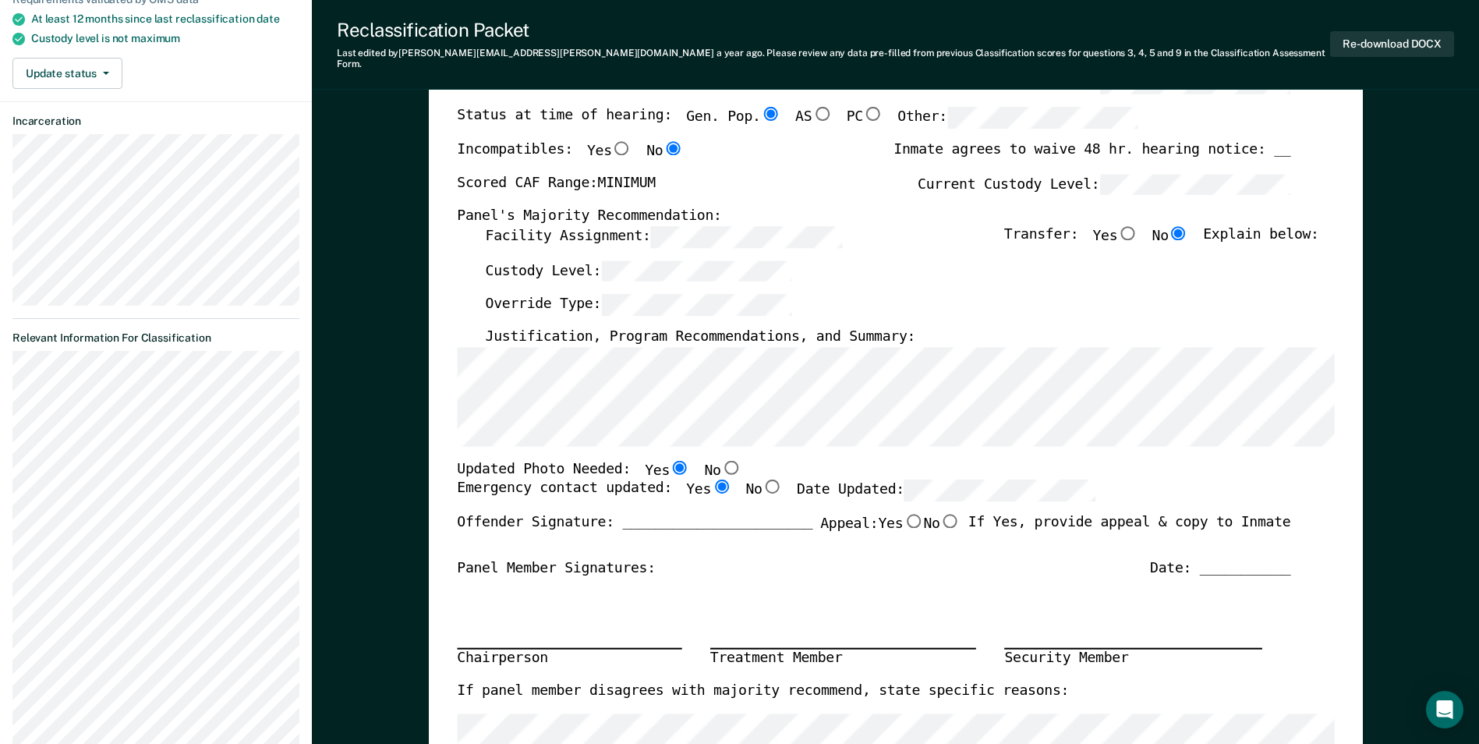
scroll to position [312, 0]
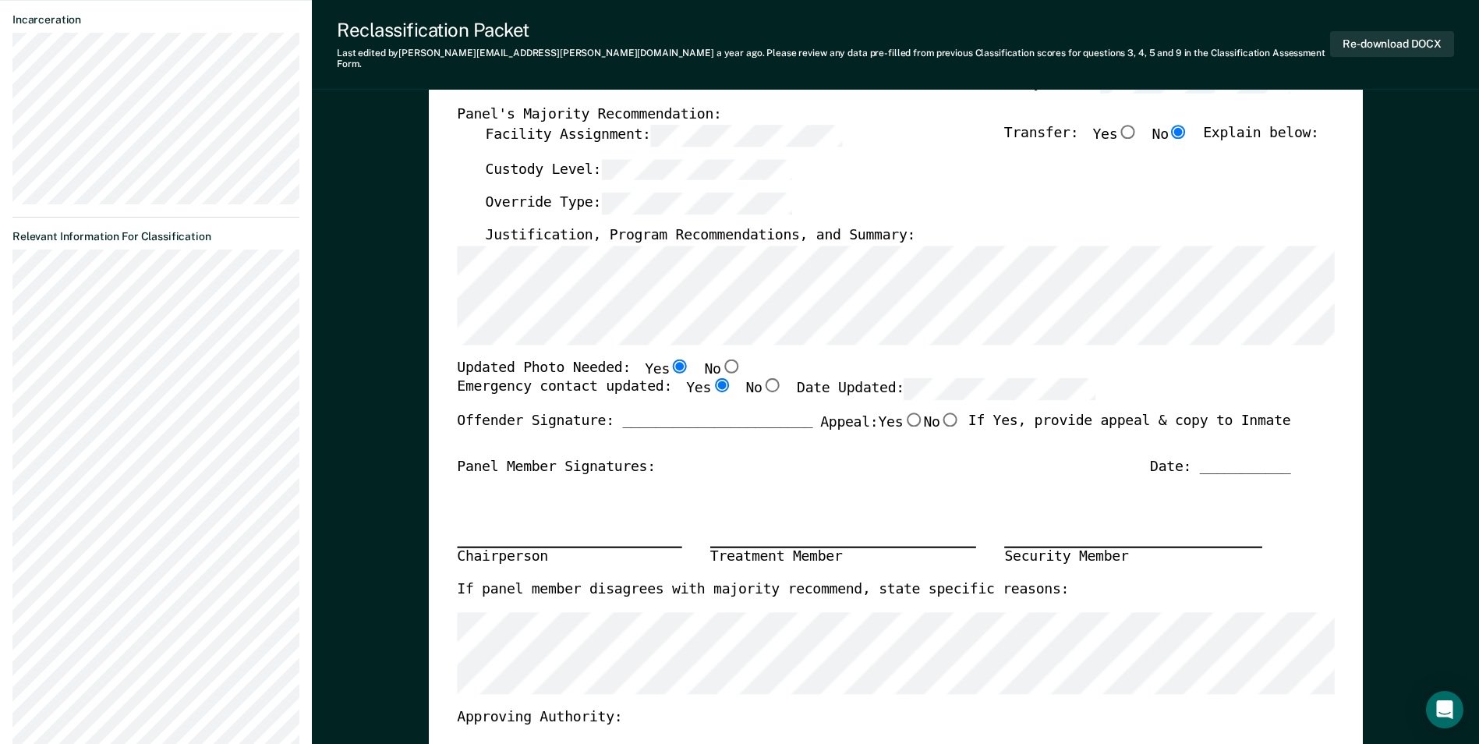
click at [829, 366] on div "[US_STATE] DEPARTMENT OF CORRECTION OFFENDER CLASSIFICATION SUMMARY TOMIS ID: O…" at bounding box center [895, 400] width 877 height 1086
click at [1109, 481] on div "Chairperson Treatment Member Security Member" at bounding box center [873, 528] width 833 height 104
click at [1097, 459] on div "Panel Member Signatures: Date: ___________" at bounding box center [873, 467] width 833 height 19
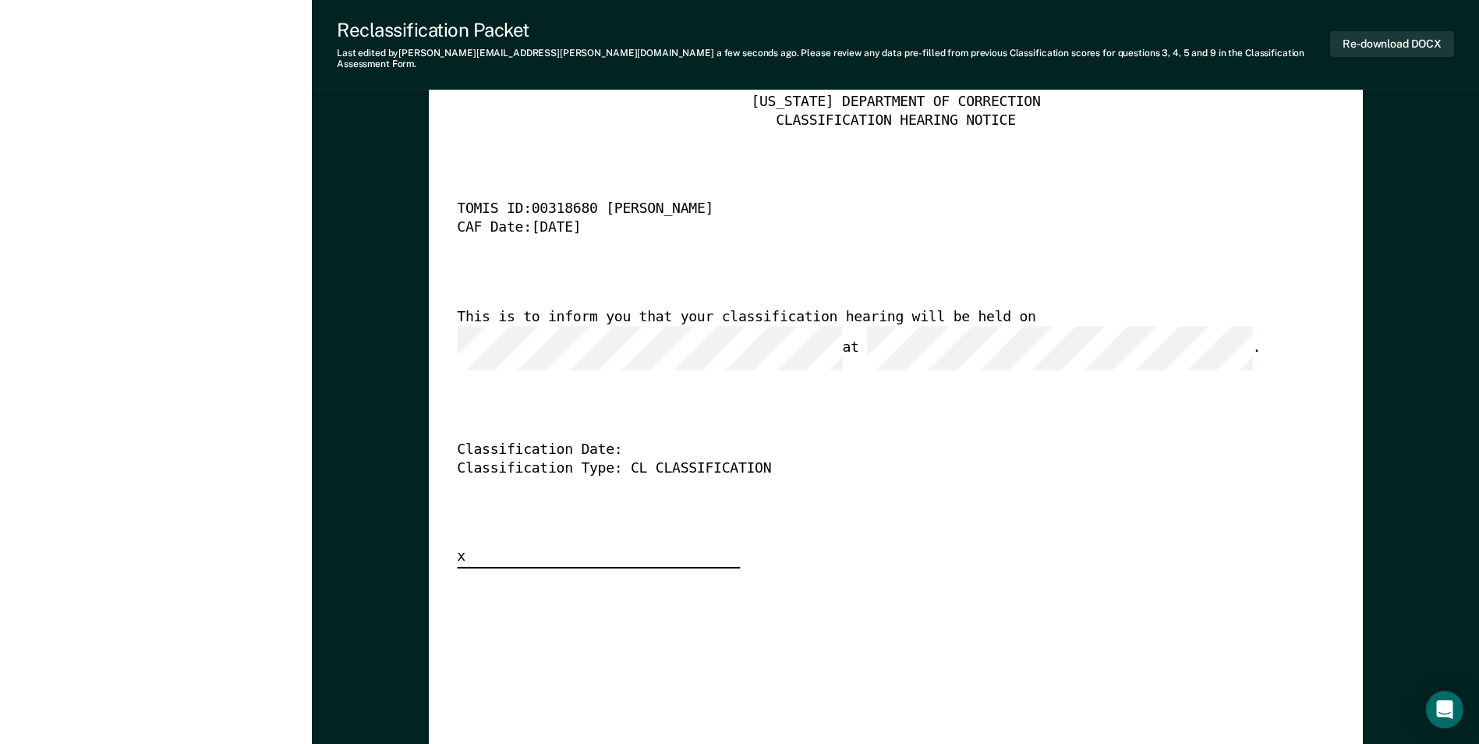
scroll to position [3898, 0]
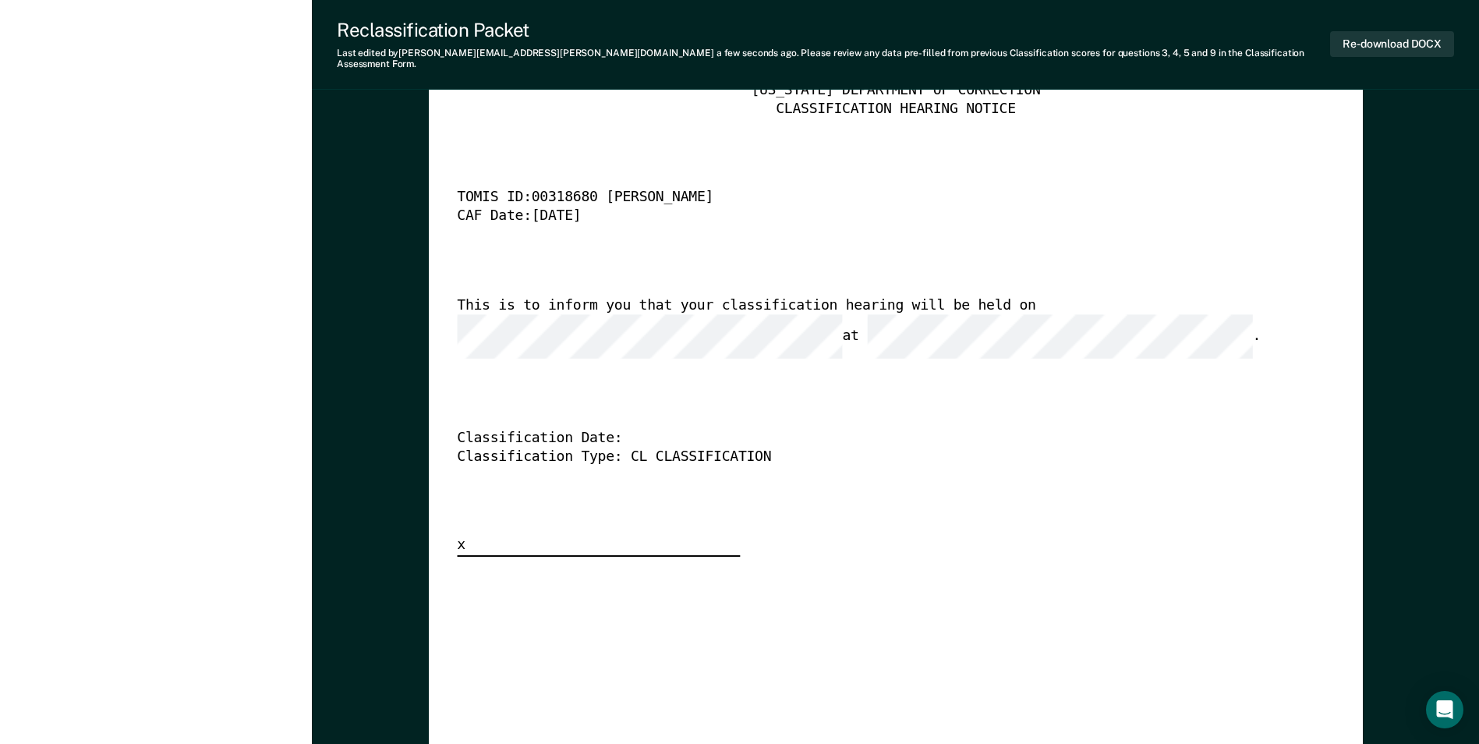
click at [895, 281] on div "[US_STATE] DEPARTMENT OF CORRECTION CLASSIFICATION HEARING NOTICE TOMIS ID: 003…" at bounding box center [895, 319] width 877 height 475
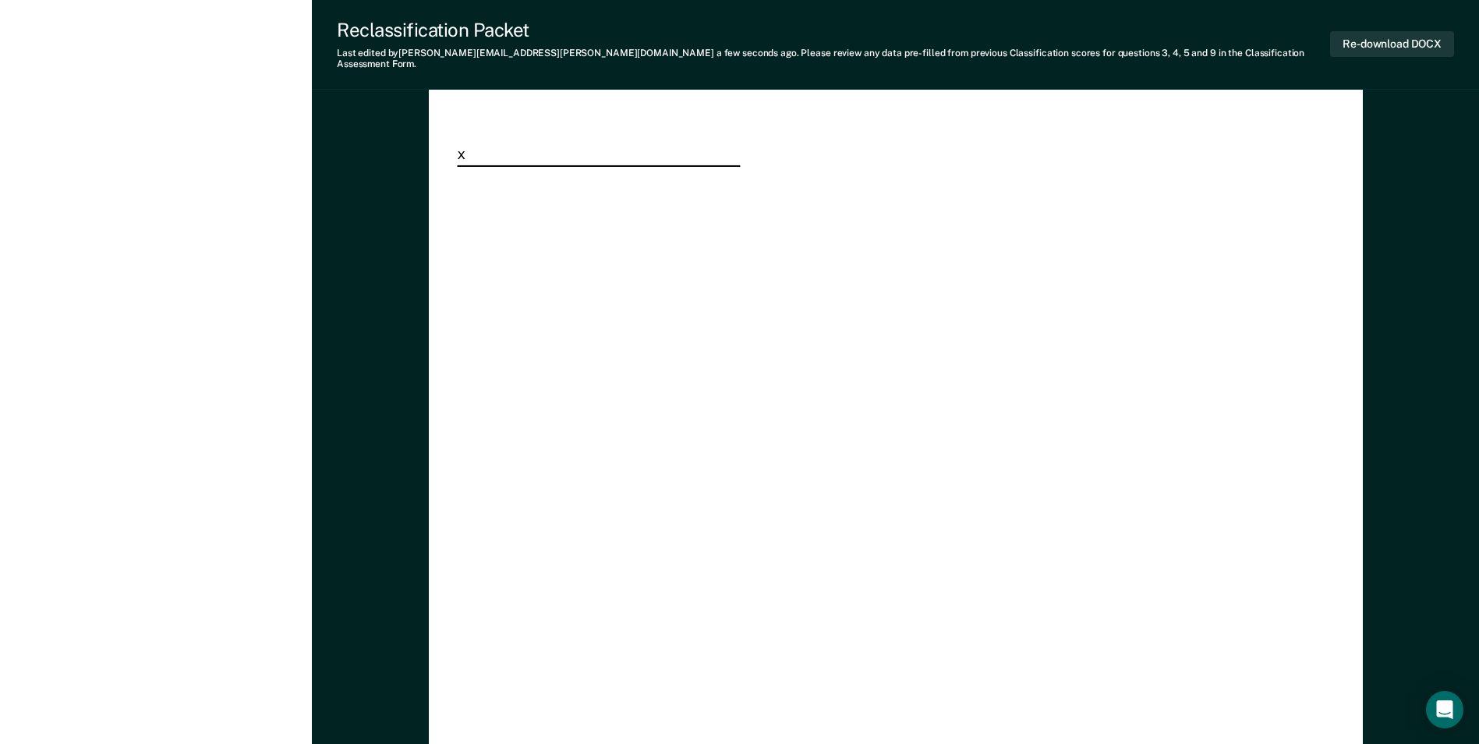
scroll to position [4536, 0]
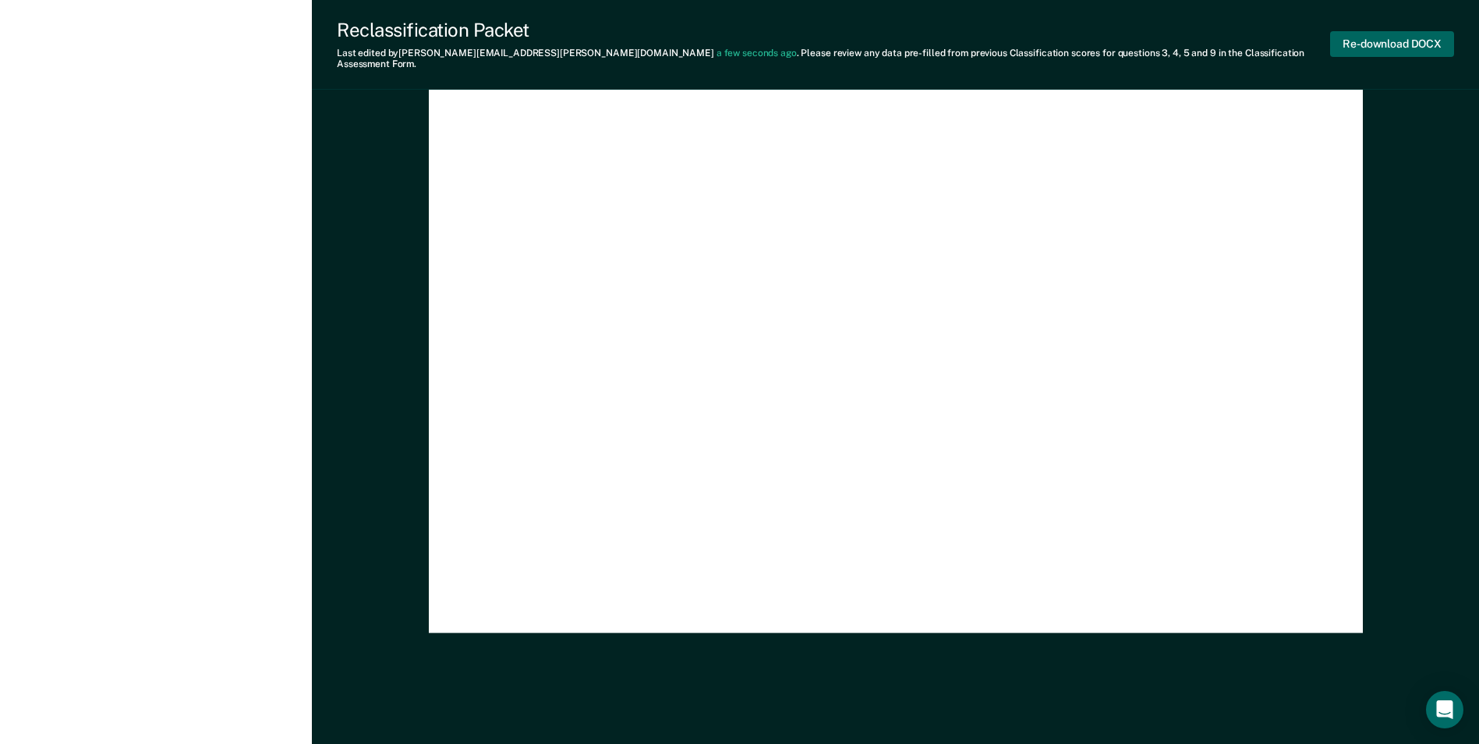
click at [1413, 35] on button "Re-download DOCX" at bounding box center [1392, 44] width 124 height 26
click at [998, 197] on div "[US_STATE] DEPARTMENT OF CORRECTION CLASSIFICATION HEARING NOTICE TOMIS ID: 003…" at bounding box center [895, 24] width 877 height 1160
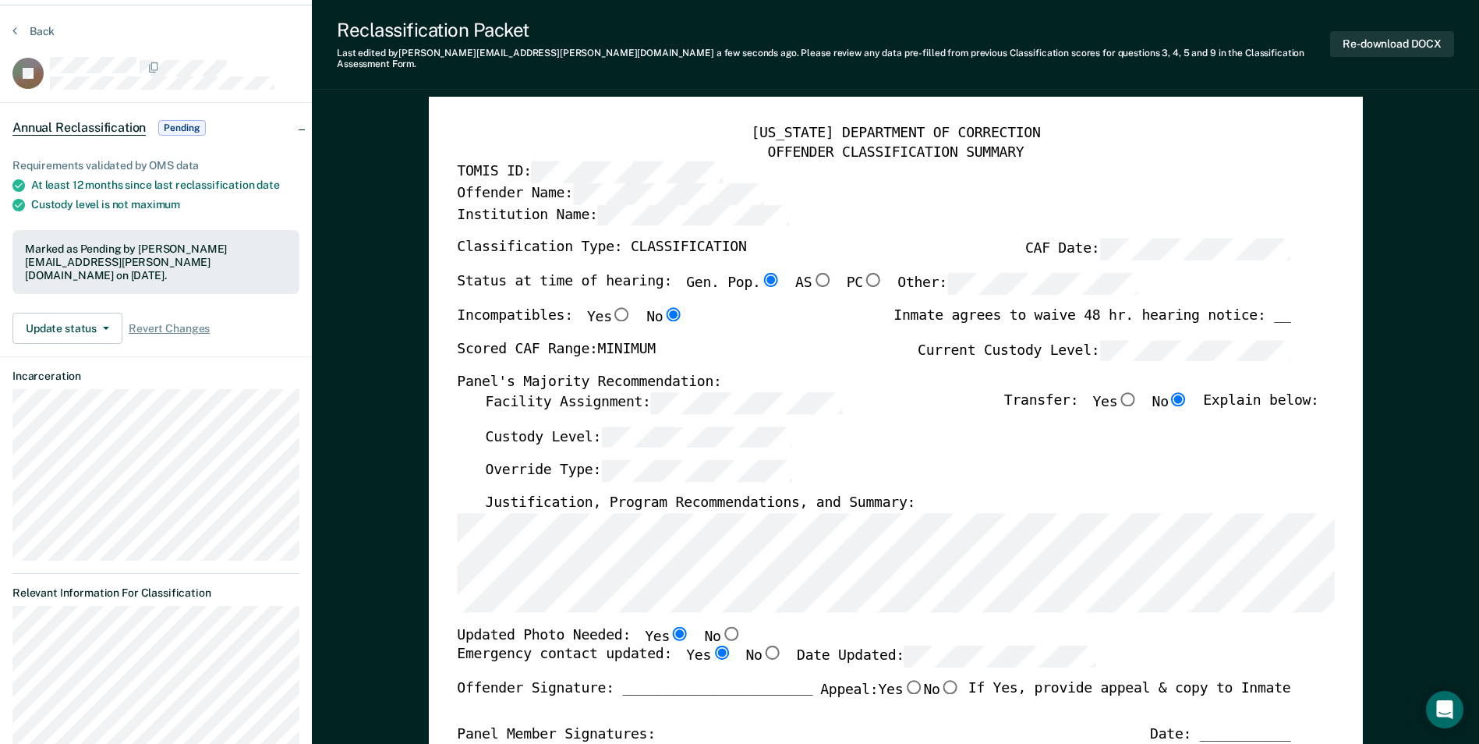
scroll to position [0, 0]
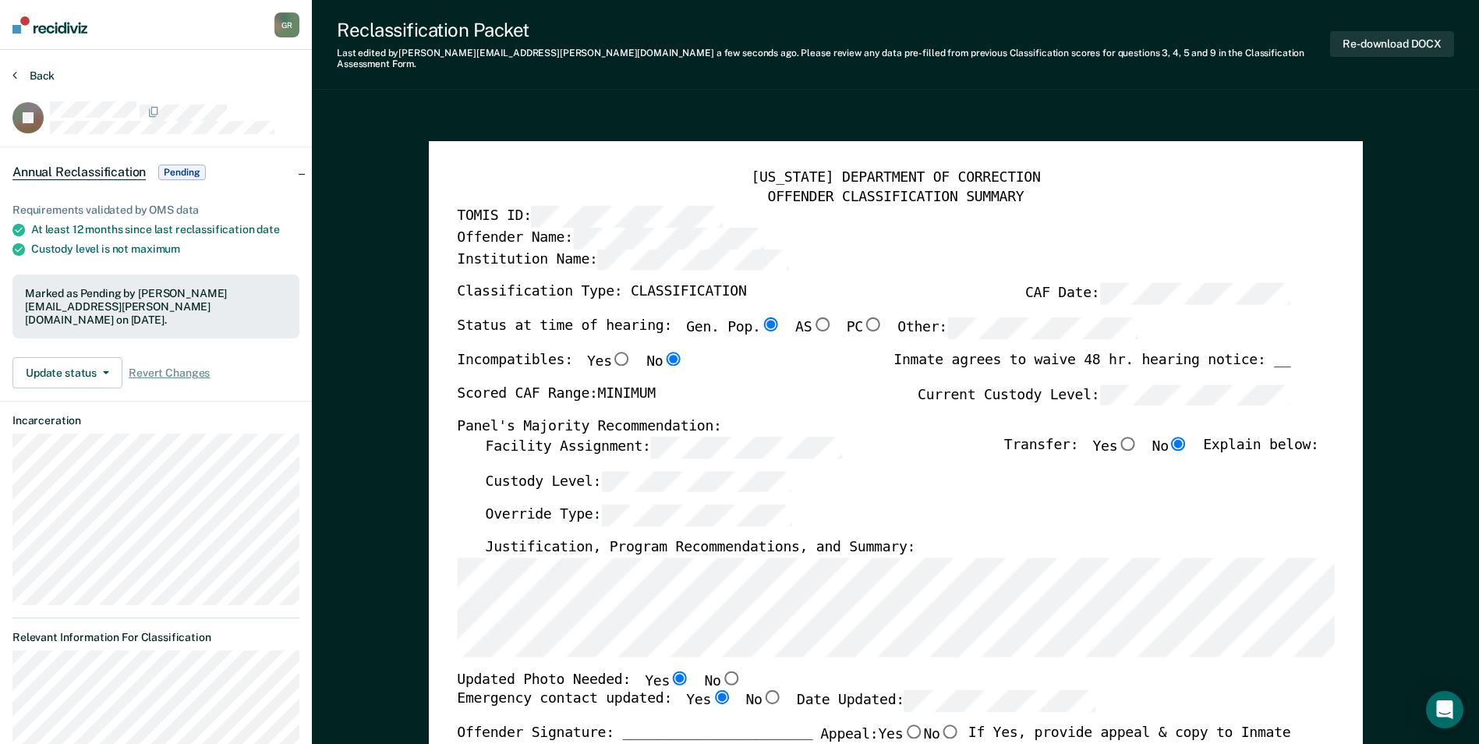
click at [44, 73] on button "Back" at bounding box center [33, 76] width 42 height 14
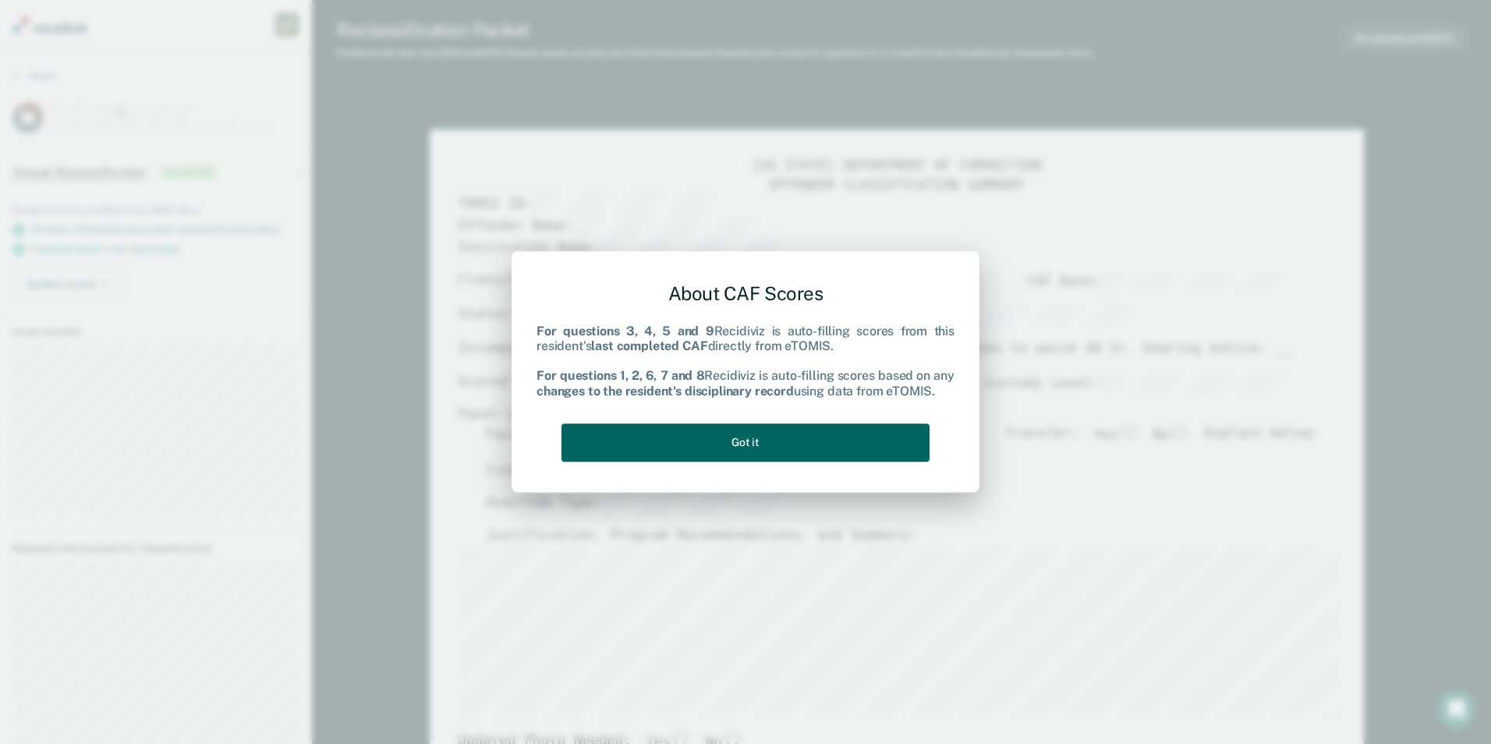
click at [858, 440] on button "Got it" at bounding box center [745, 442] width 368 height 38
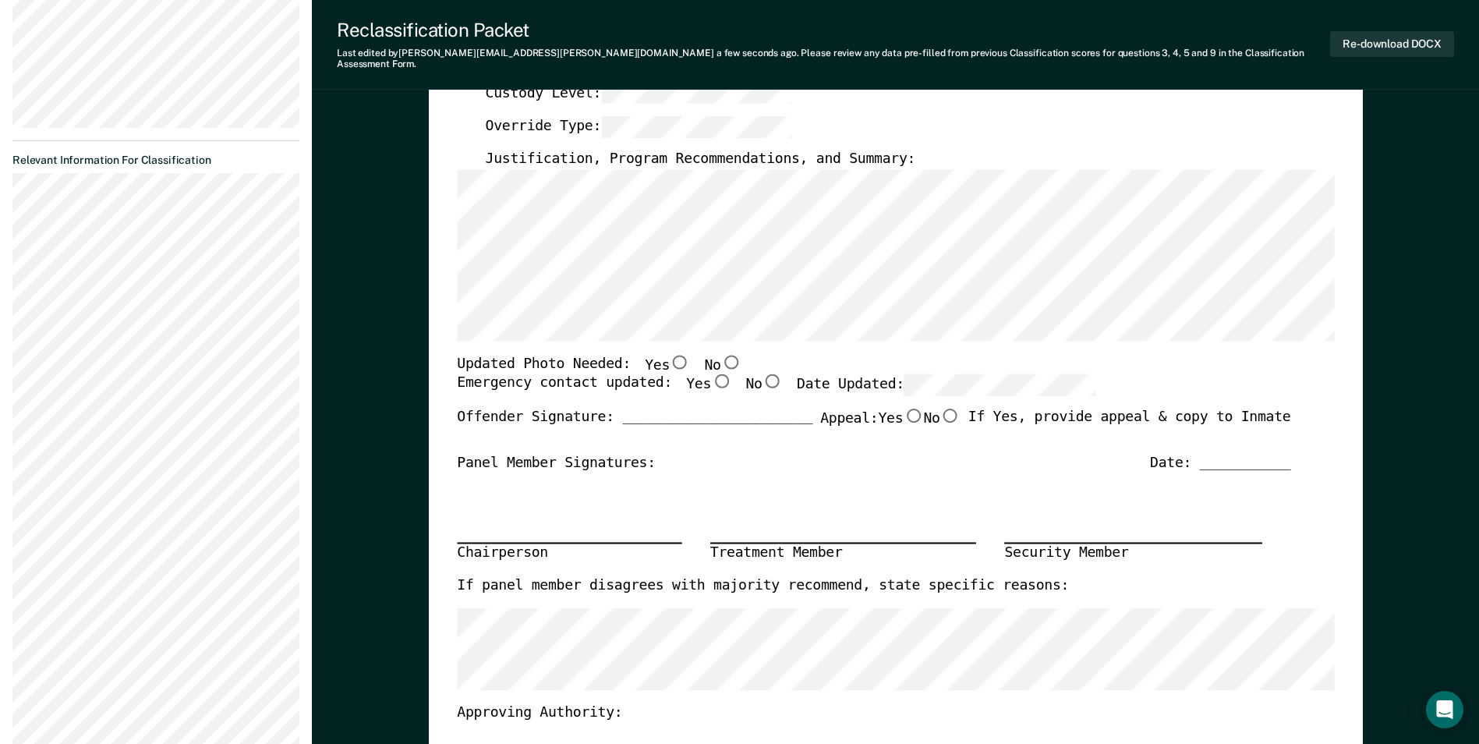
scroll to position [390, 0]
click at [670, 352] on input "Yes" at bounding box center [680, 359] width 20 height 14
type textarea "x"
radio input "true"
drag, startPoint x: 703, startPoint y: 367, endPoint x: 744, endPoint y: 411, distance: 59.6
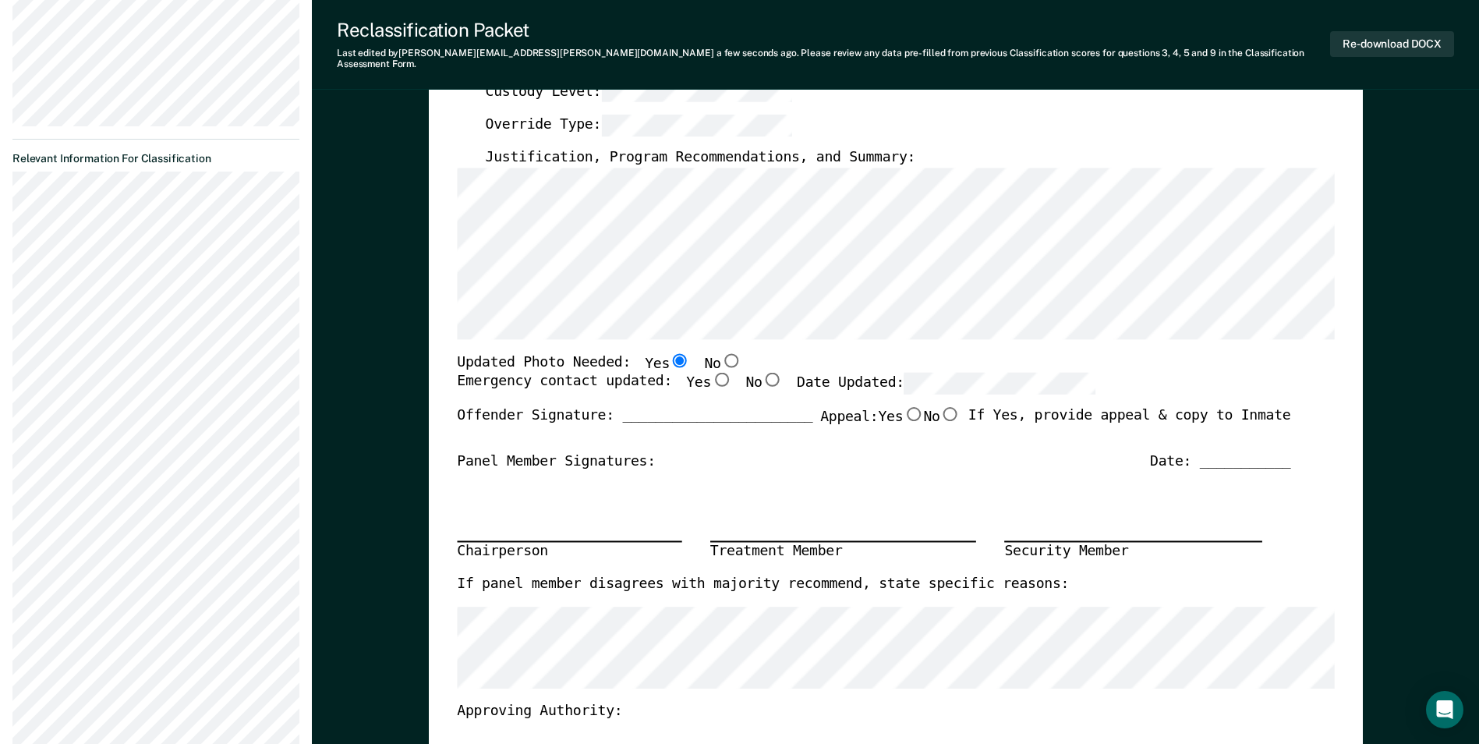
click at [711, 373] on input "Yes" at bounding box center [721, 380] width 20 height 14
type textarea "x"
radio input "true"
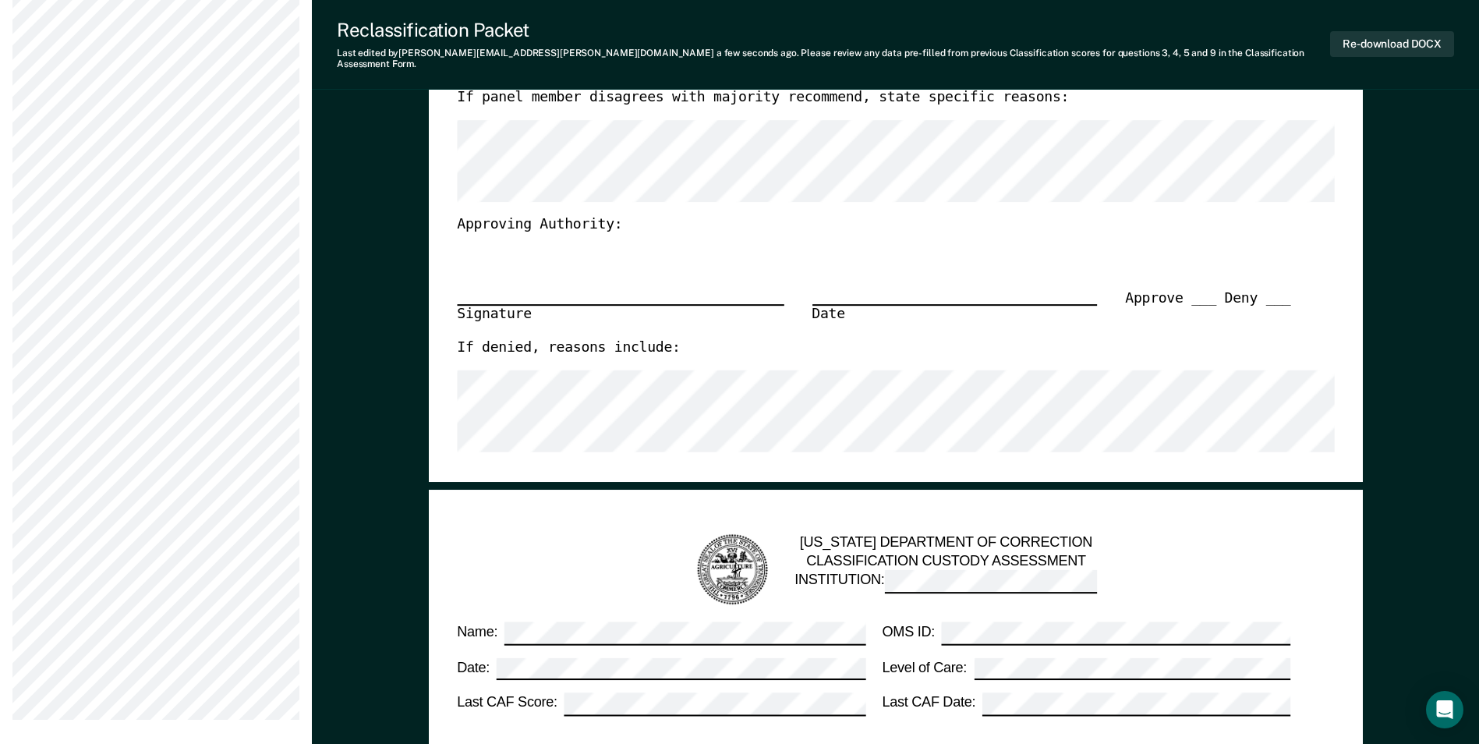
scroll to position [699, 0]
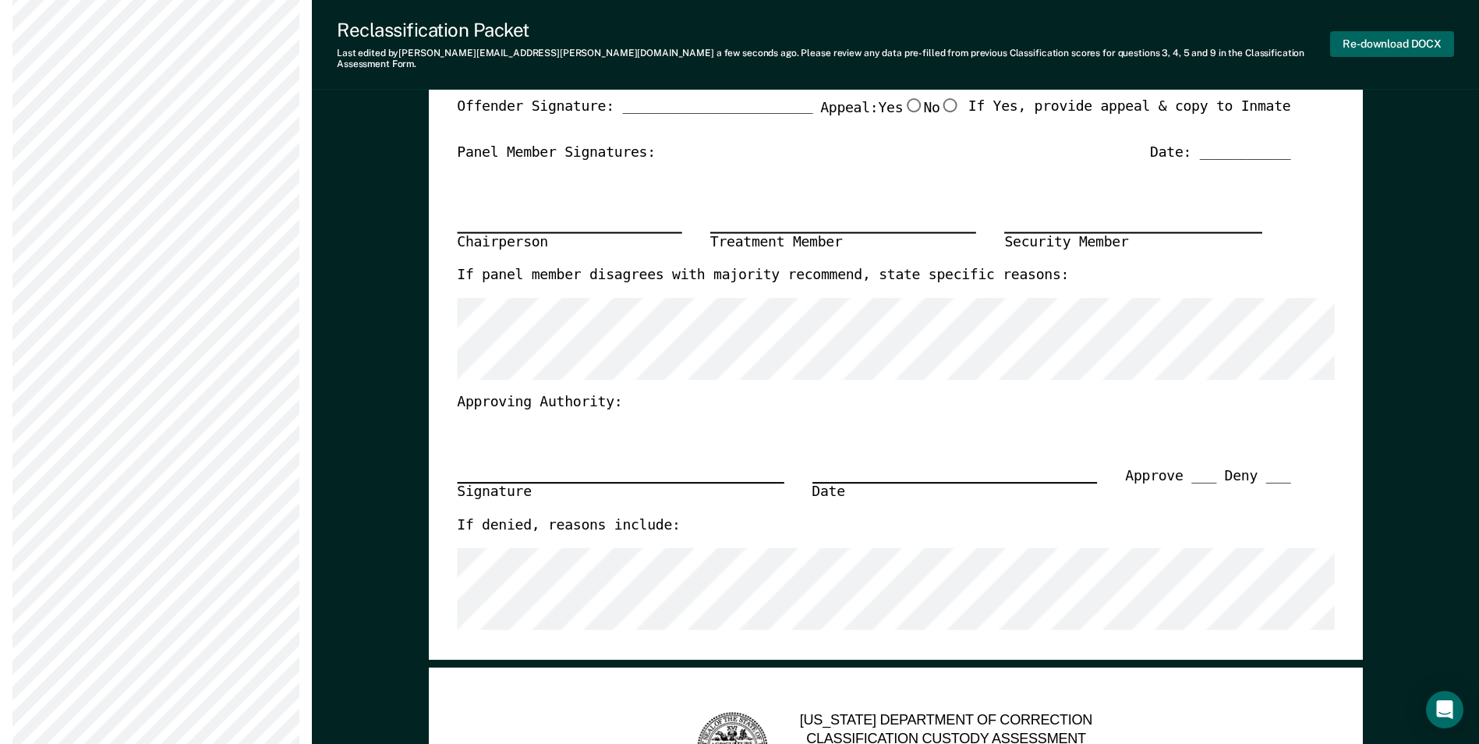
click at [1353, 39] on button "Re-download DOCX" at bounding box center [1392, 44] width 124 height 26
type textarea "x"
